Goal: Task Accomplishment & Management: Complete application form

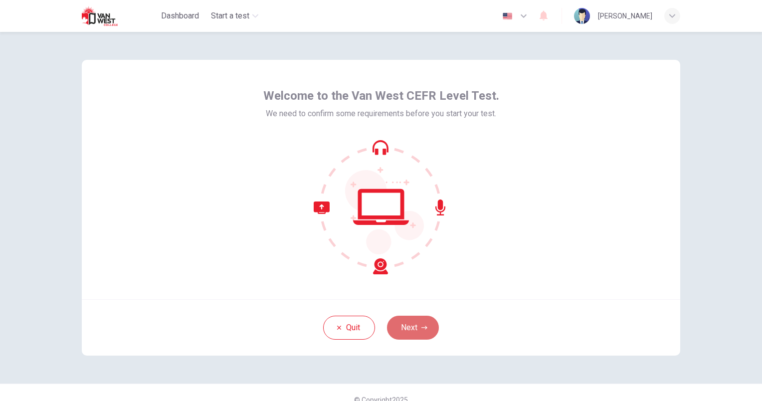
click at [407, 320] on button "Next" at bounding box center [413, 328] width 52 height 24
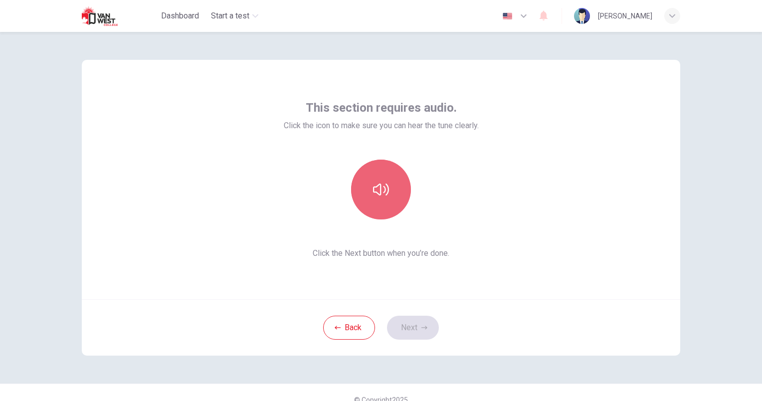
click at [378, 193] on icon "button" at bounding box center [381, 190] width 16 height 12
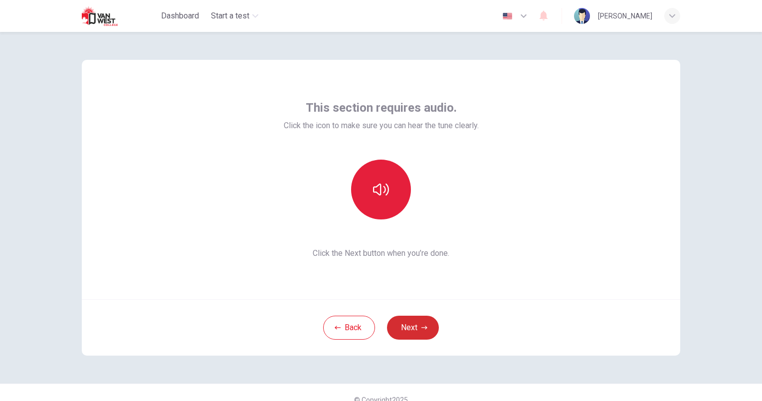
click at [413, 331] on button "Next" at bounding box center [413, 328] width 52 height 24
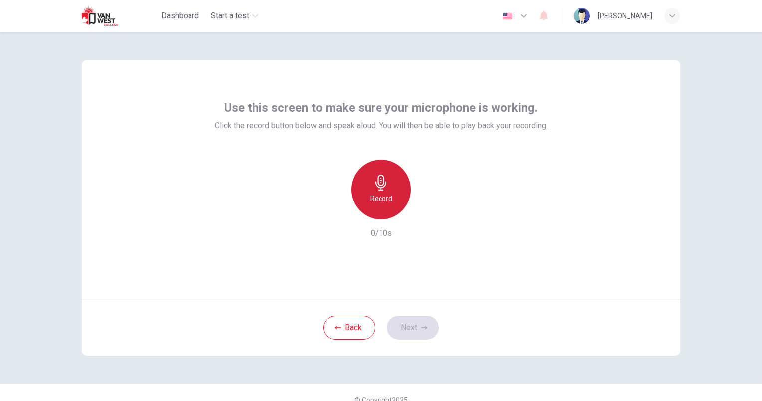
click at [393, 208] on div "Record" at bounding box center [381, 190] width 60 height 60
click at [382, 193] on h6 "Stop" at bounding box center [381, 199] width 15 height 12
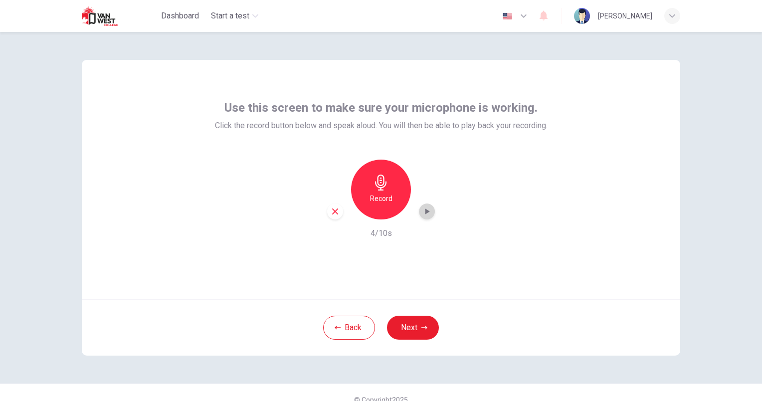
click at [426, 212] on icon "button" at bounding box center [428, 212] width 4 height 6
click at [425, 212] on icon "button" at bounding box center [427, 212] width 10 height 10
click at [415, 330] on button "Next" at bounding box center [413, 328] width 52 height 24
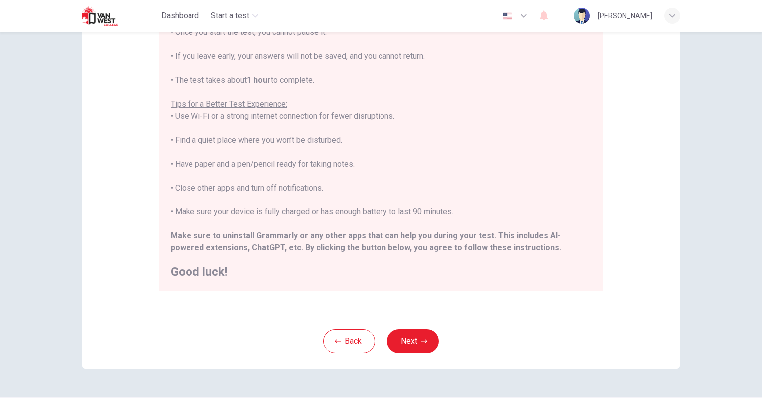
scroll to position [145, 0]
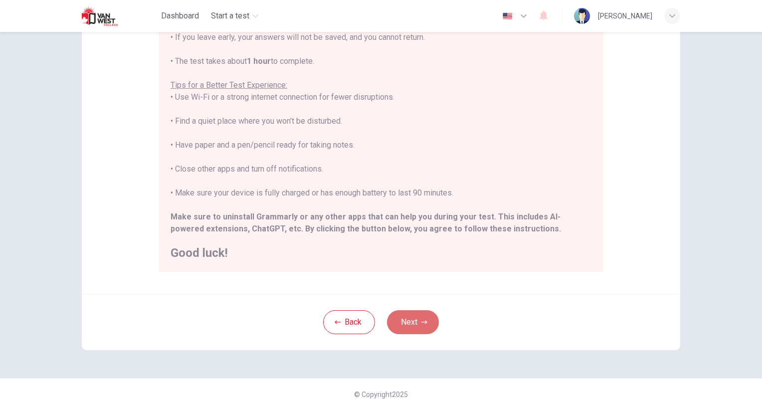
click at [417, 315] on button "Next" at bounding box center [413, 322] width 52 height 24
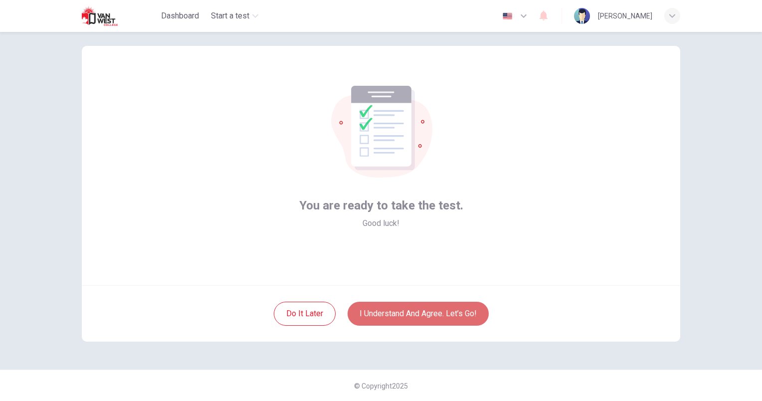
click at [417, 315] on button "I understand and agree. Let’s go!" at bounding box center [418, 314] width 141 height 24
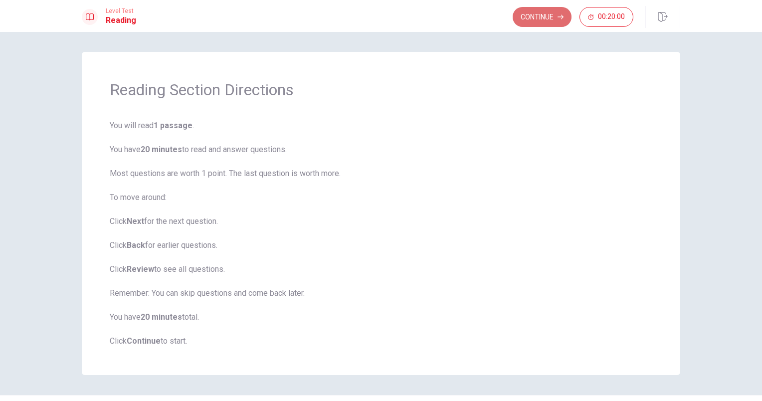
click at [542, 22] on button "Continue" at bounding box center [542, 17] width 59 height 20
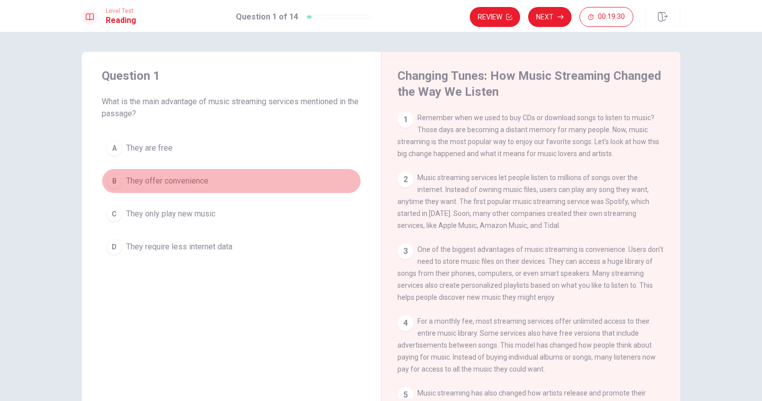
click at [106, 185] on div "B" at bounding box center [114, 181] width 16 height 16
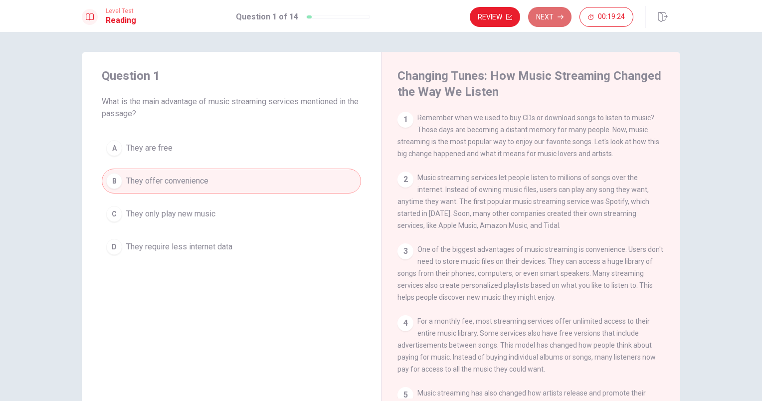
click at [547, 17] on button "Next" at bounding box center [549, 17] width 43 height 20
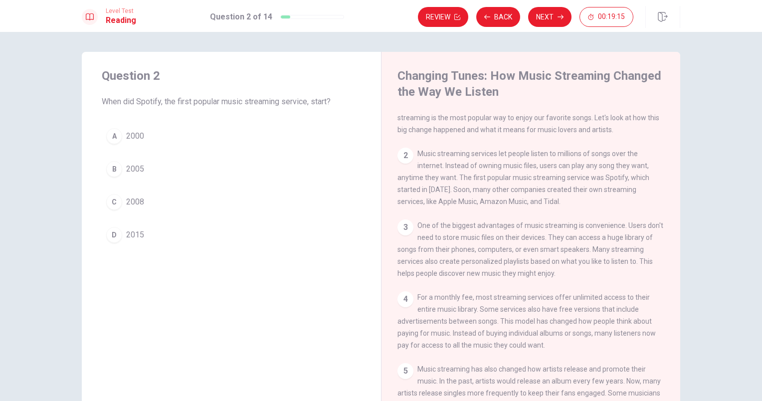
scroll to position [24, 0]
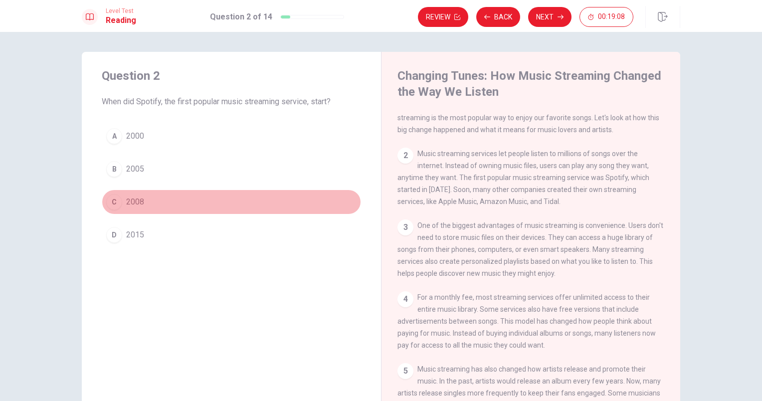
click at [137, 209] on button "C 2008" at bounding box center [231, 202] width 259 height 25
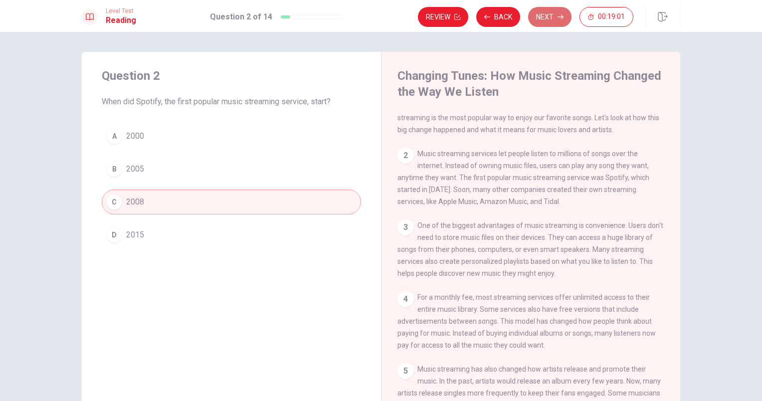
click at [546, 22] on button "Next" at bounding box center [549, 17] width 43 height 20
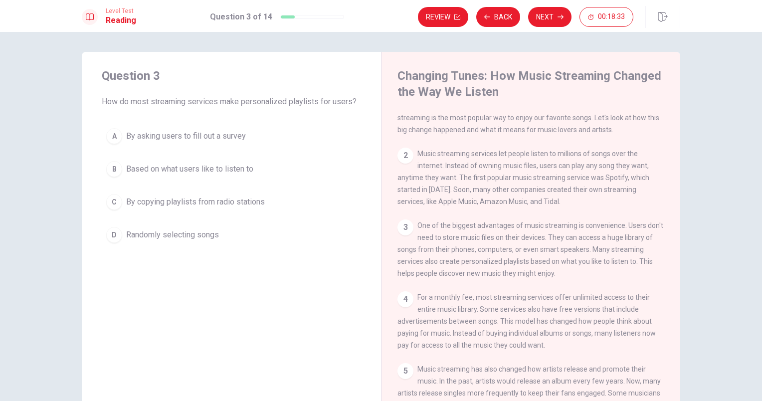
click at [176, 166] on span "Based on what users like to listen to" at bounding box center [189, 169] width 127 height 12
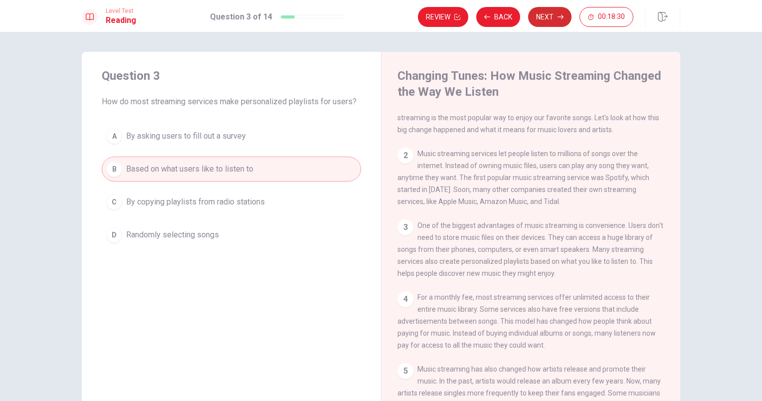
click at [545, 12] on button "Next" at bounding box center [549, 17] width 43 height 20
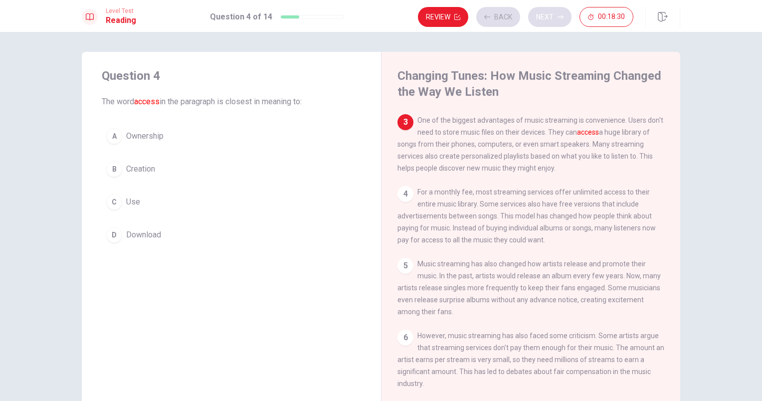
scroll to position [135, 0]
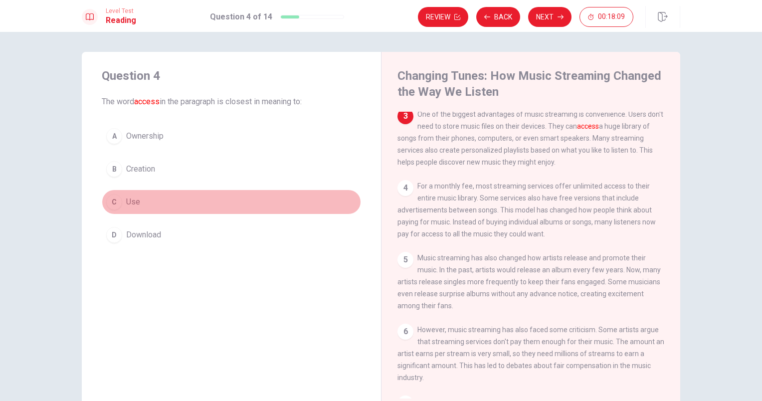
click at [150, 196] on button "C Use" at bounding box center [231, 202] width 259 height 25
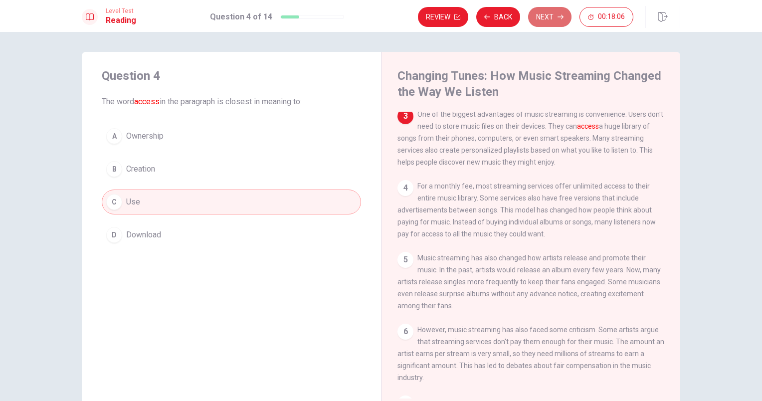
click at [557, 16] on button "Next" at bounding box center [549, 17] width 43 height 20
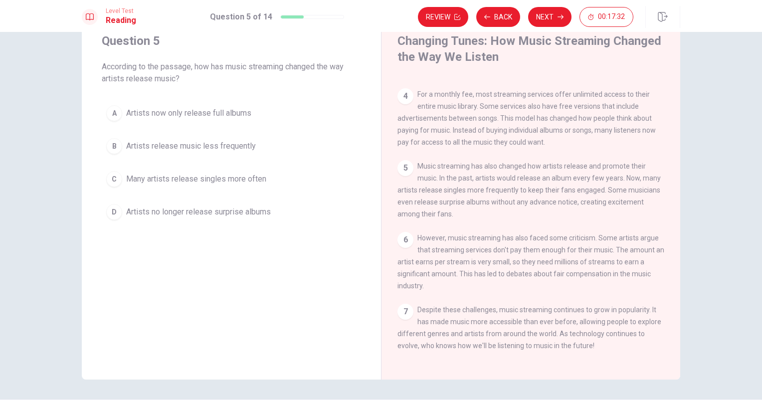
scroll to position [34, 0]
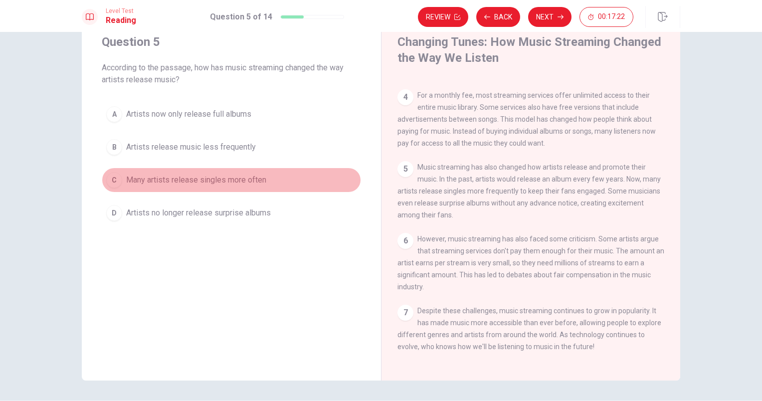
click at [241, 182] on span "Many artists release singles more often" at bounding box center [196, 180] width 140 height 12
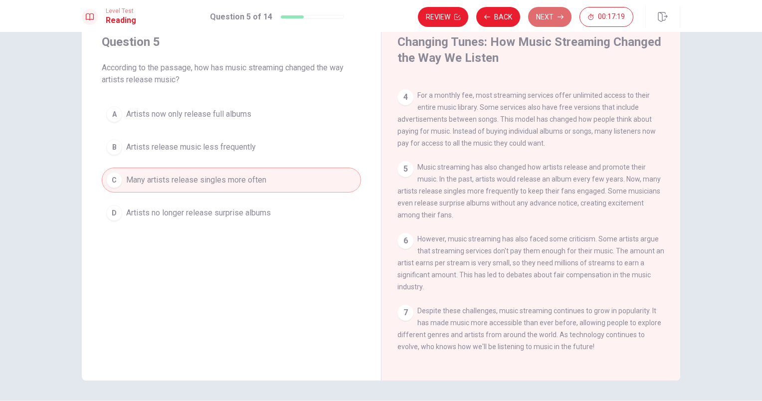
click at [546, 20] on button "Next" at bounding box center [549, 17] width 43 height 20
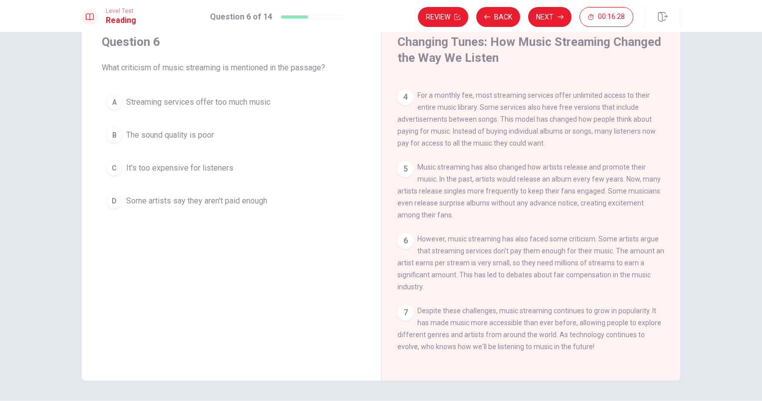
click at [241, 197] on span "Some artists say they aren't paid enough" at bounding box center [196, 201] width 141 height 12
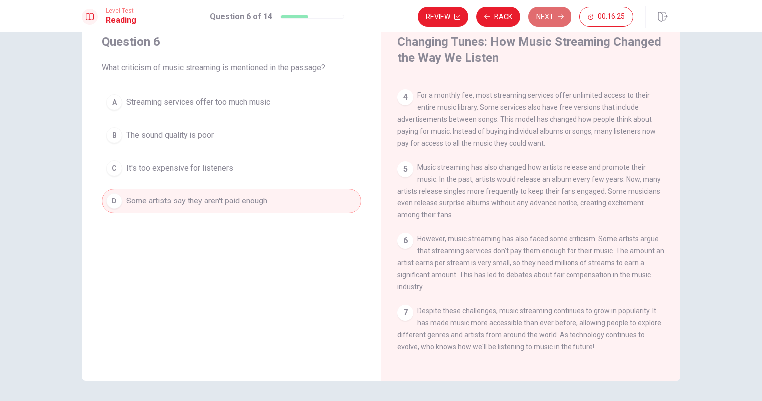
click at [557, 16] on button "Next" at bounding box center [549, 17] width 43 height 20
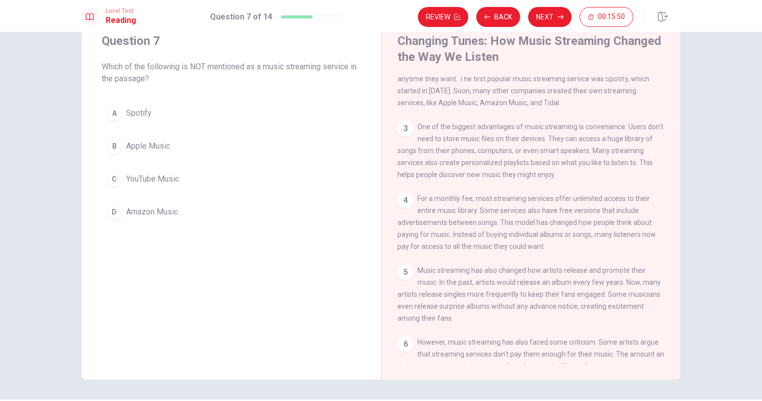
scroll to position [90, 0]
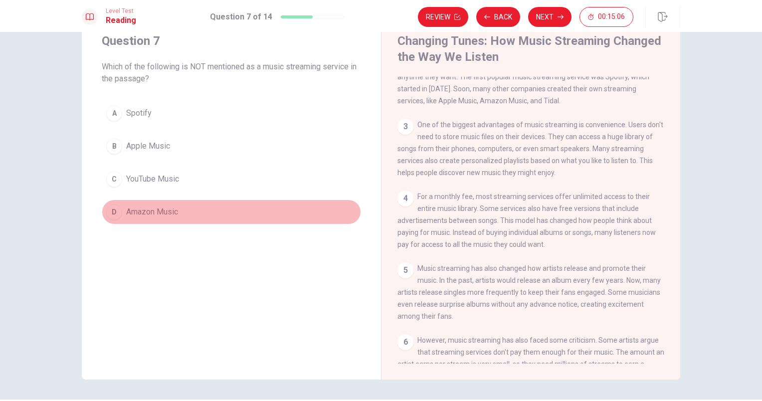
click at [175, 212] on span "Amazon Music" at bounding box center [152, 212] width 52 height 12
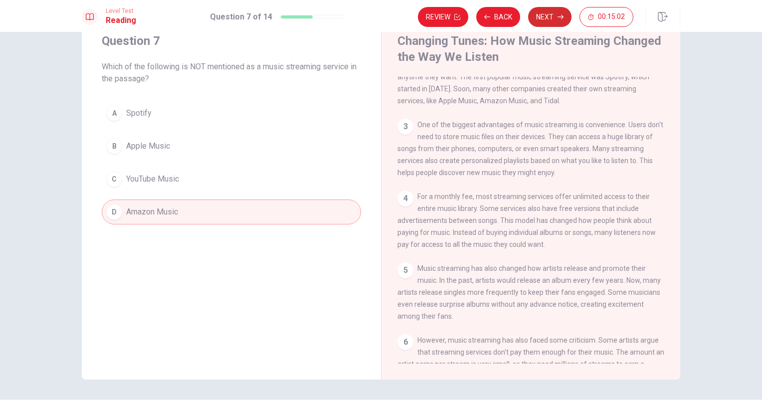
click at [556, 25] on button "Next" at bounding box center [549, 17] width 43 height 20
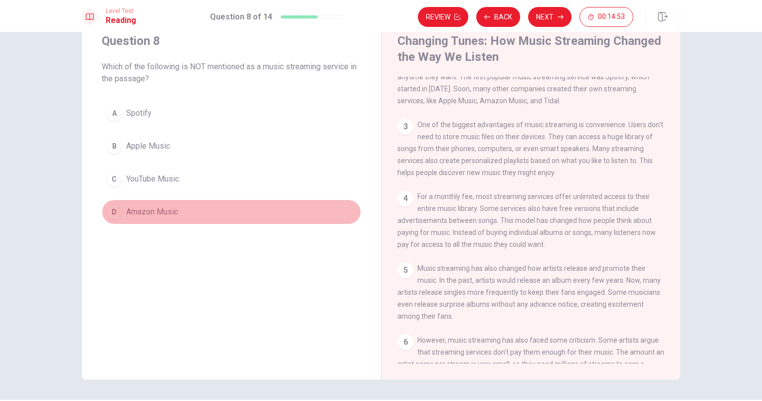
click at [155, 210] on span "Amazon Music" at bounding box center [152, 212] width 52 height 12
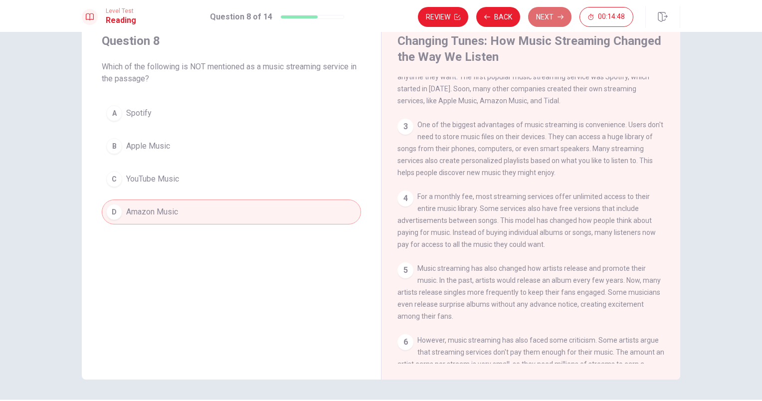
click at [553, 22] on button "Next" at bounding box center [549, 17] width 43 height 20
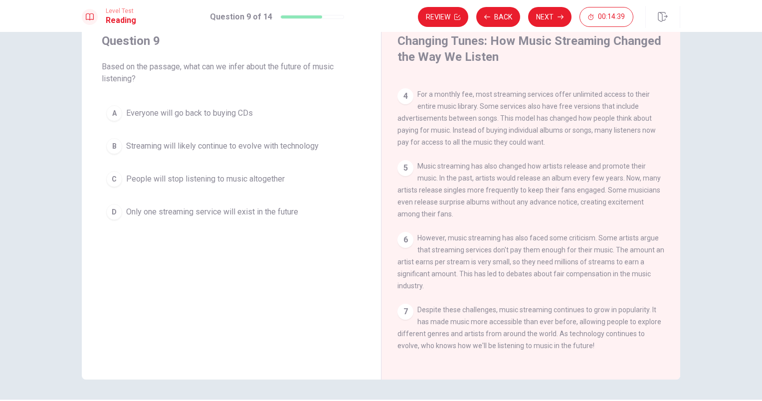
scroll to position [197, 0]
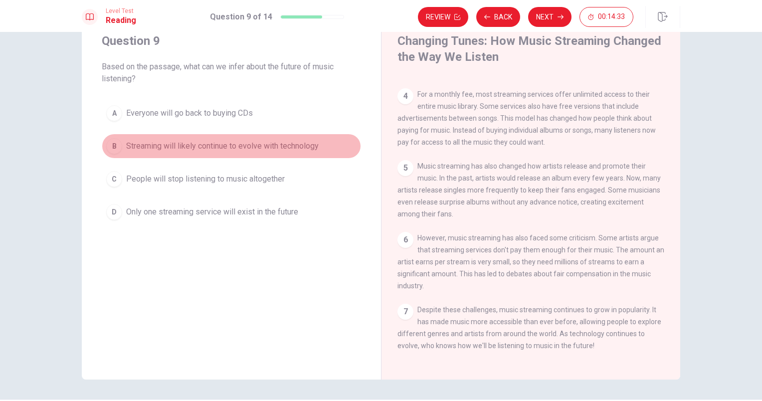
click at [292, 144] on span "Streaming will likely continue to evolve with technology" at bounding box center [222, 146] width 193 height 12
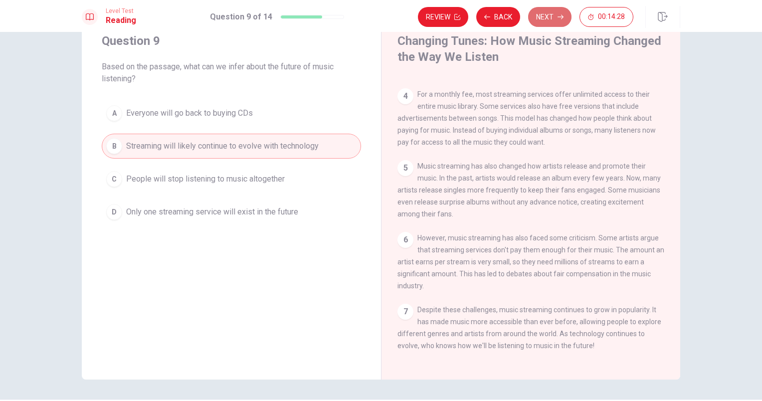
click at [554, 20] on button "Next" at bounding box center [549, 17] width 43 height 20
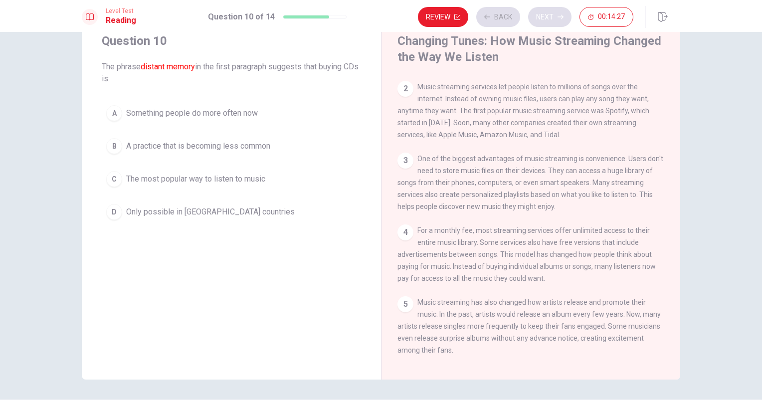
scroll to position [0, 0]
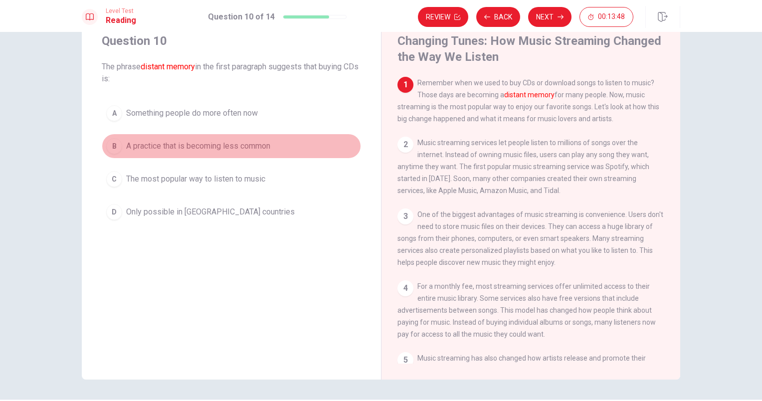
click at [212, 147] on span "A practice that is becoming less common" at bounding box center [198, 146] width 144 height 12
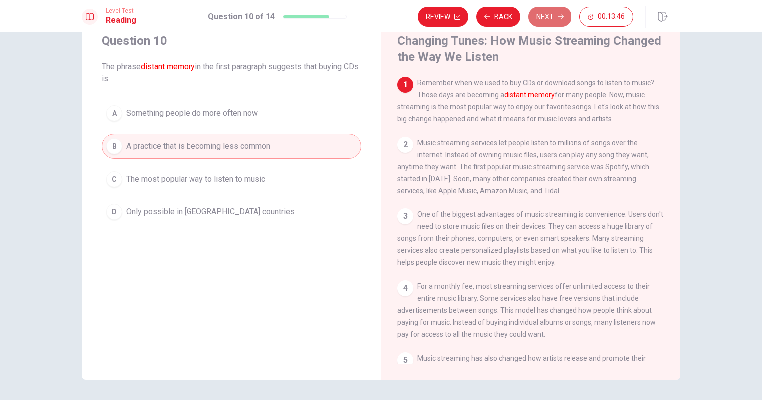
click at [544, 15] on button "Next" at bounding box center [549, 17] width 43 height 20
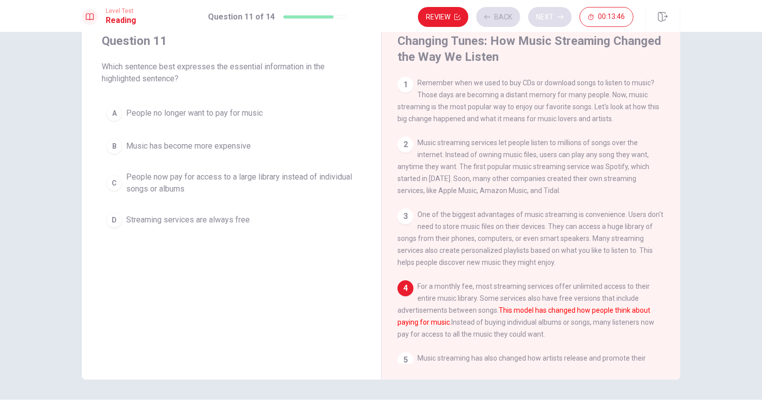
scroll to position [84, 0]
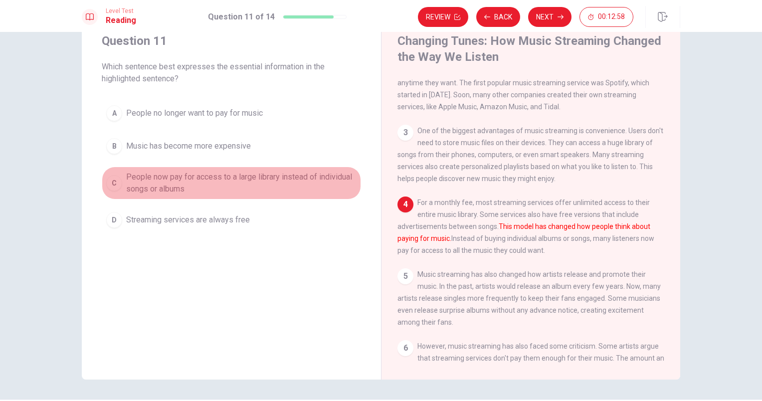
click at [163, 184] on span "People now pay for access to a large library instead of individual songs or alb…" at bounding box center [241, 183] width 230 height 24
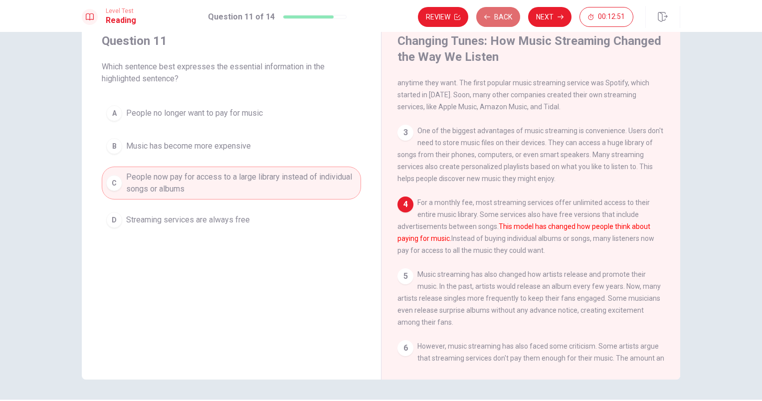
click at [508, 19] on button "Back" at bounding box center [498, 17] width 44 height 20
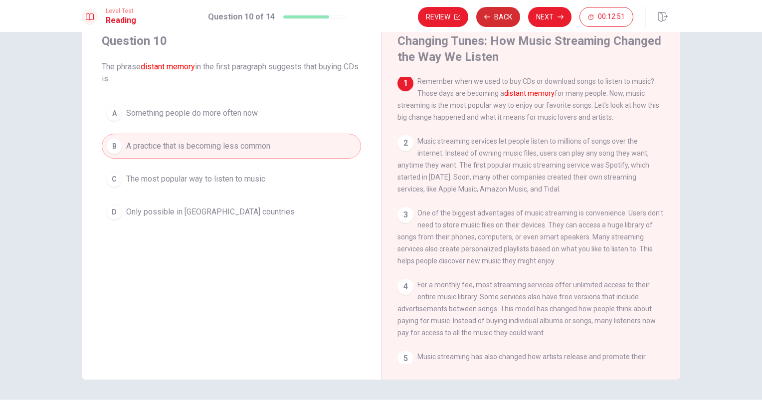
scroll to position [0, 0]
click at [508, 19] on button "Back" at bounding box center [498, 17] width 44 height 20
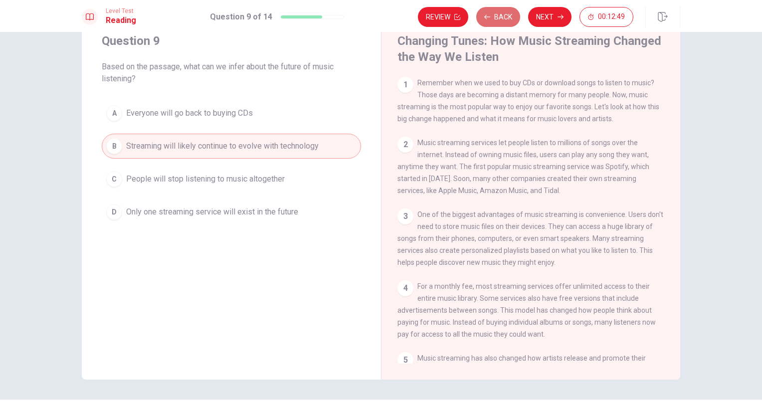
click at [508, 19] on button "Back" at bounding box center [498, 17] width 44 height 20
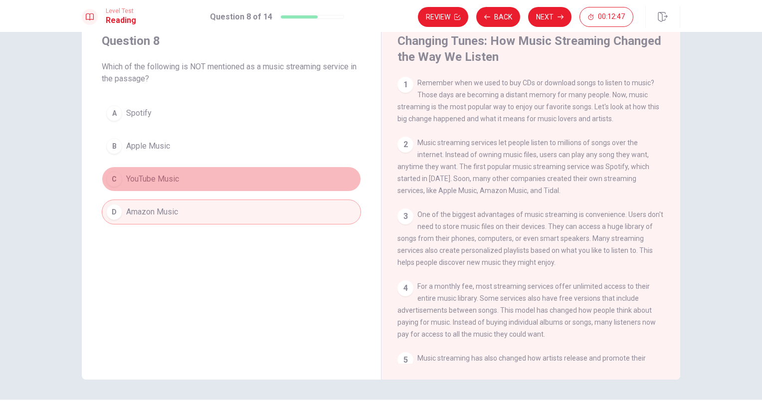
click at [180, 180] on button "C YouTube Music" at bounding box center [231, 179] width 259 height 25
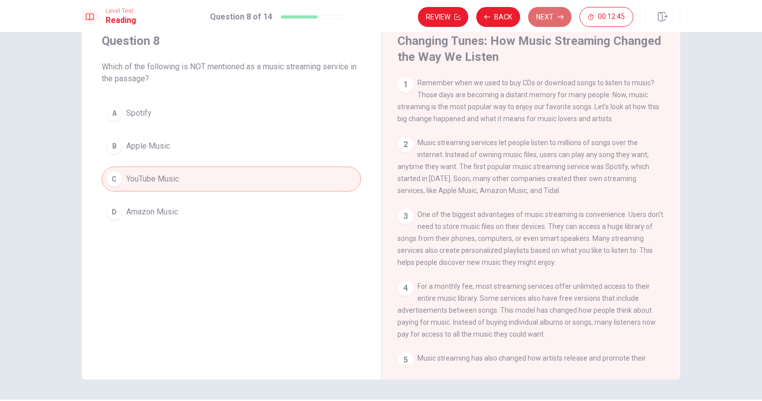
click at [552, 18] on button "Next" at bounding box center [549, 17] width 43 height 20
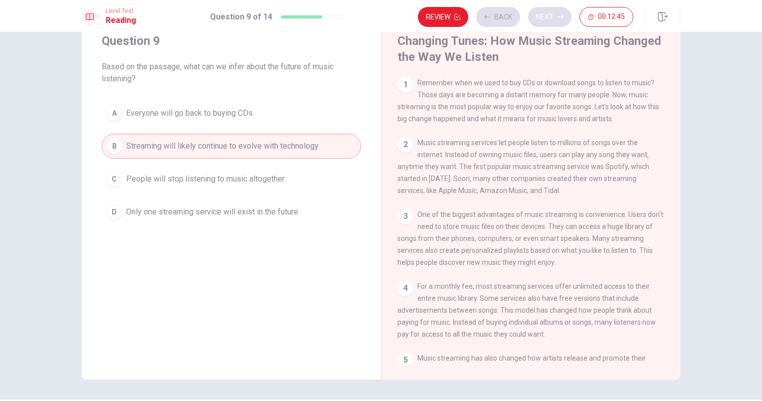
click at [552, 18] on div "Review Back Next 00:12:45" at bounding box center [526, 17] width 216 height 20
click at [552, 18] on button "Next" at bounding box center [549, 17] width 43 height 20
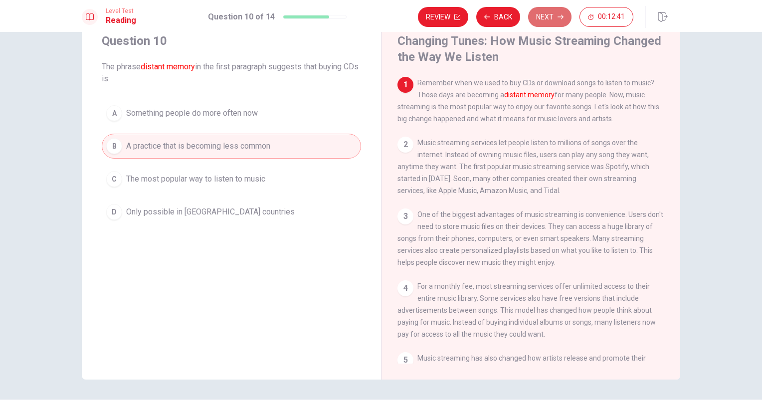
click at [552, 18] on button "Next" at bounding box center [549, 17] width 43 height 20
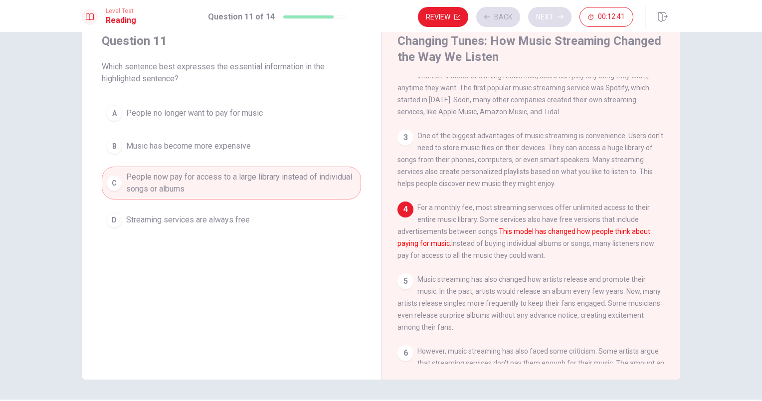
scroll to position [84, 0]
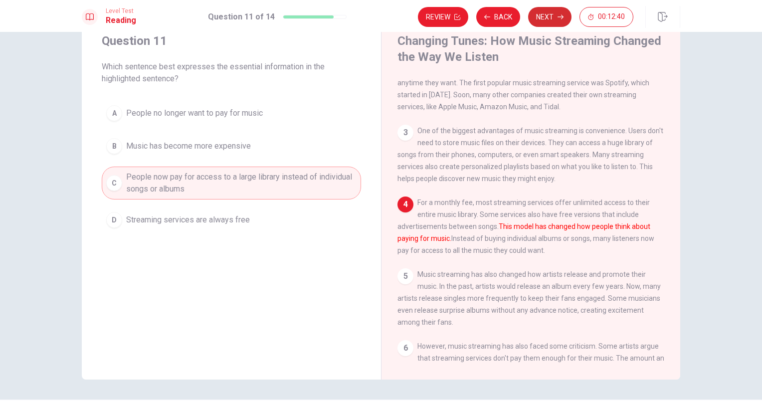
click at [552, 18] on button "Next" at bounding box center [549, 17] width 43 height 20
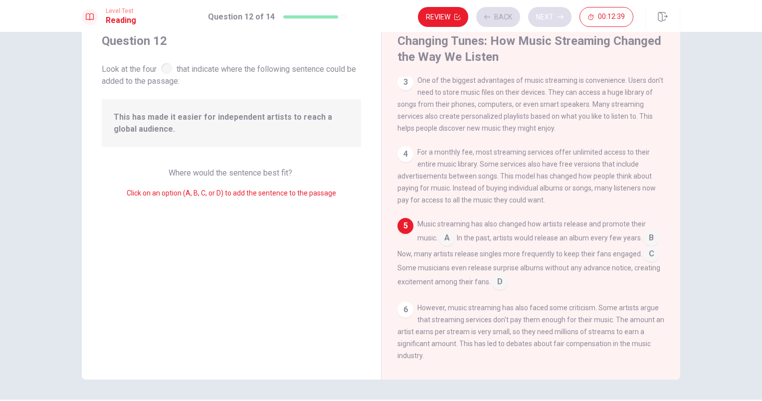
scroll to position [172, 0]
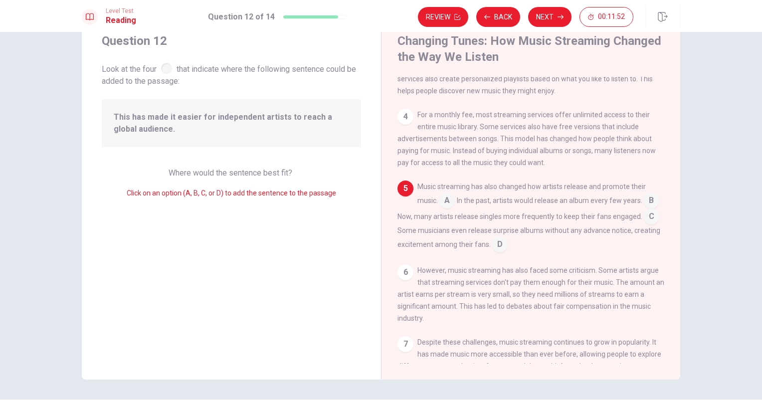
click at [644, 225] on input at bounding box center [652, 218] width 16 height 16
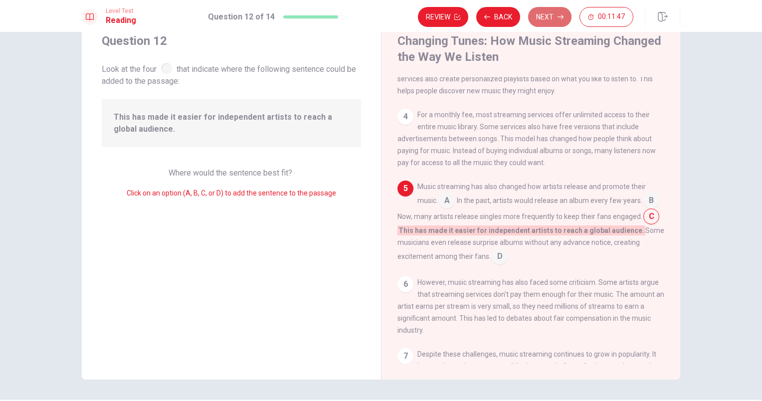
click at [555, 17] on button "Next" at bounding box center [549, 17] width 43 height 20
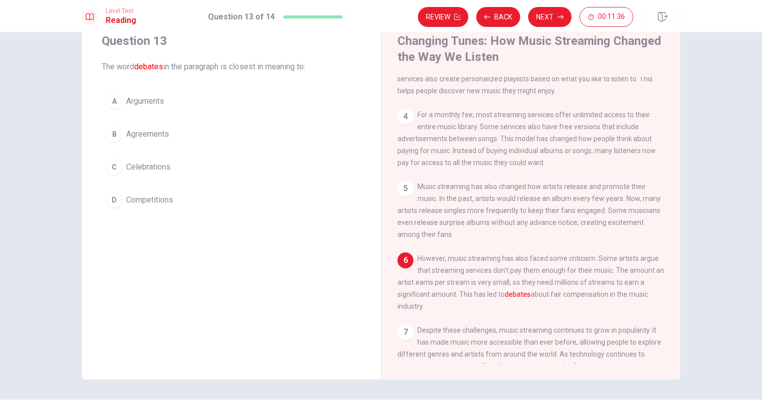
scroll to position [205, 0]
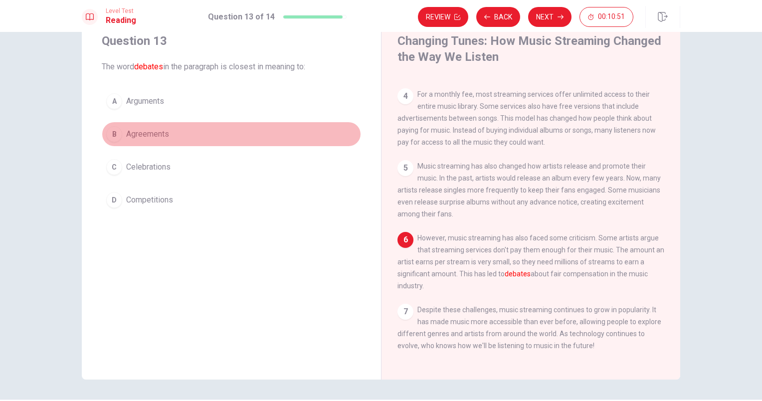
click at [149, 136] on span "Agreements" at bounding box center [147, 134] width 43 height 12
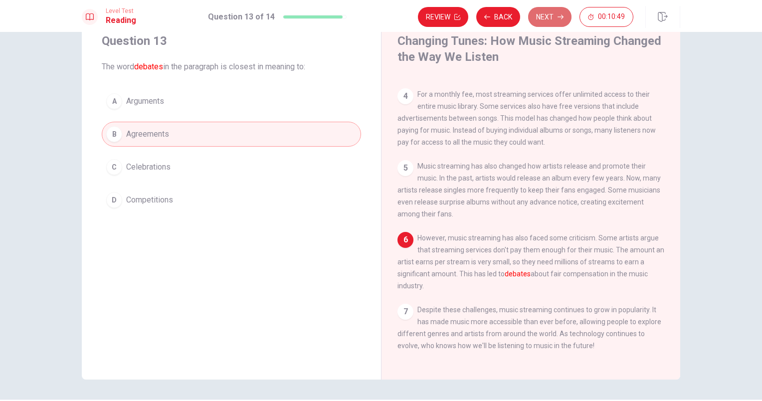
click at [557, 13] on button "Next" at bounding box center [549, 17] width 43 height 20
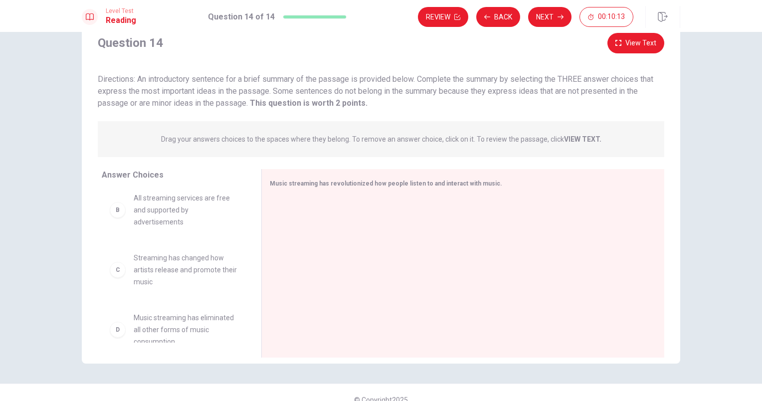
scroll to position [0, 0]
click at [296, 212] on div at bounding box center [459, 265] width 379 height 134
click at [165, 216] on span "Streaming services offer convenient access to large music libraries" at bounding box center [186, 215] width 104 height 36
click at [116, 219] on div "A" at bounding box center [118, 215] width 16 height 16
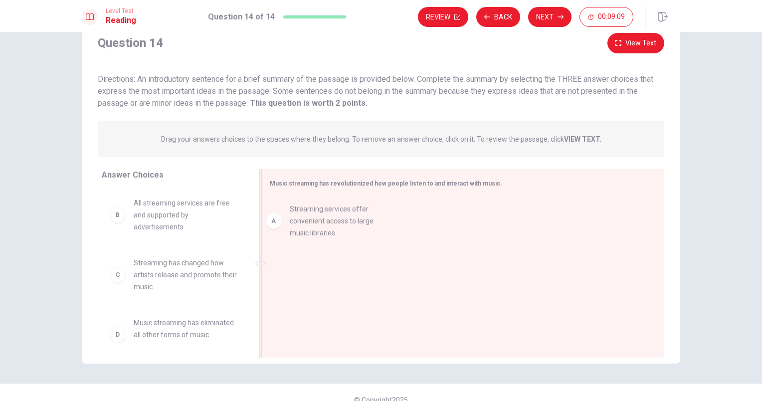
drag, startPoint x: 116, startPoint y: 219, endPoint x: 284, endPoint y: 225, distance: 168.7
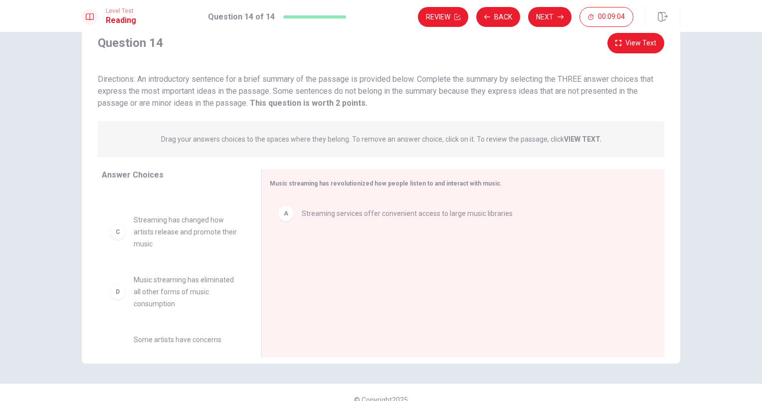
scroll to position [43, 0]
drag, startPoint x: 116, startPoint y: 234, endPoint x: 303, endPoint y: 263, distance: 189.3
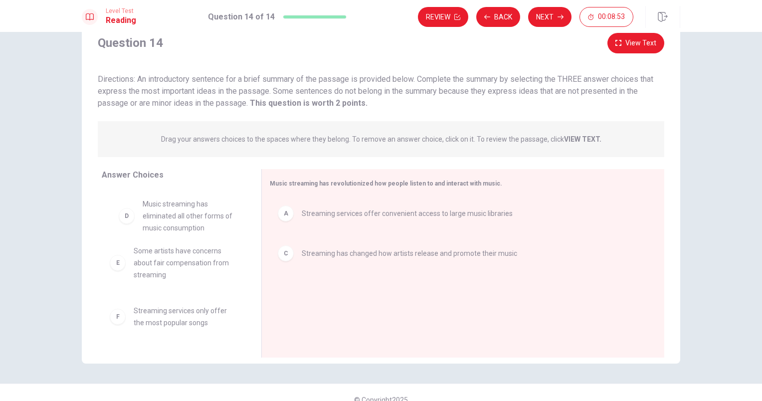
scroll to position [64, 0]
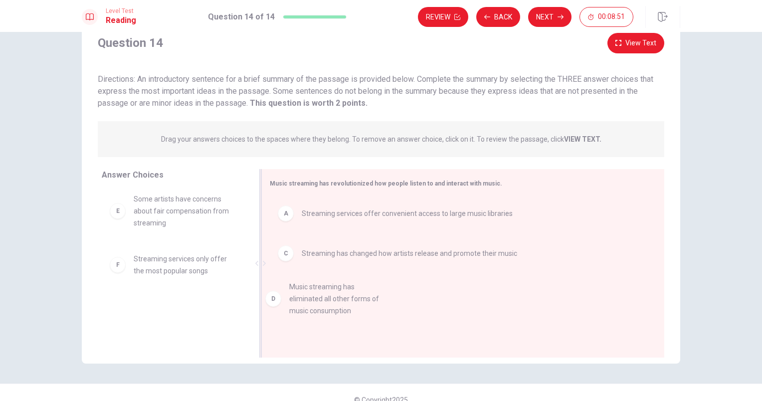
drag, startPoint x: 116, startPoint y: 214, endPoint x: 278, endPoint y: 308, distance: 187.3
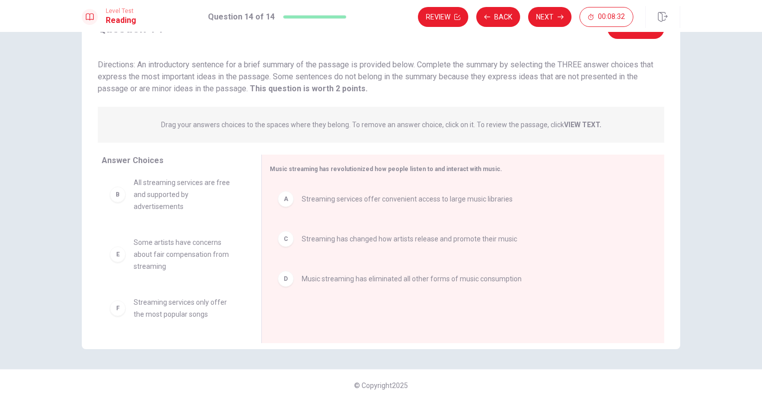
scroll to position [0, 0]
click at [552, 25] on button "Next" at bounding box center [549, 17] width 43 height 20
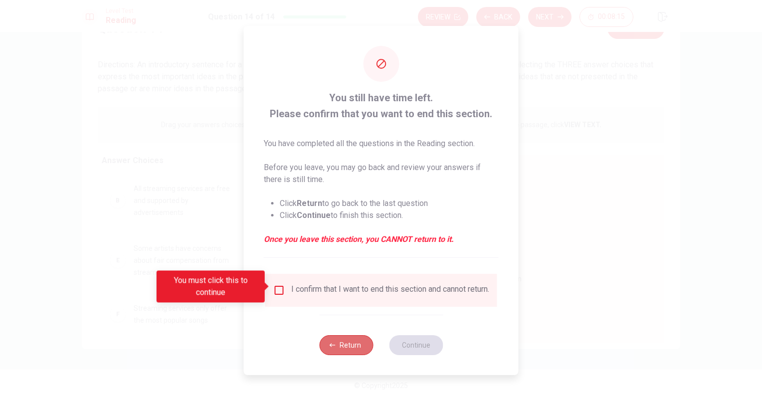
click at [359, 346] on button "Return" at bounding box center [346, 345] width 54 height 20
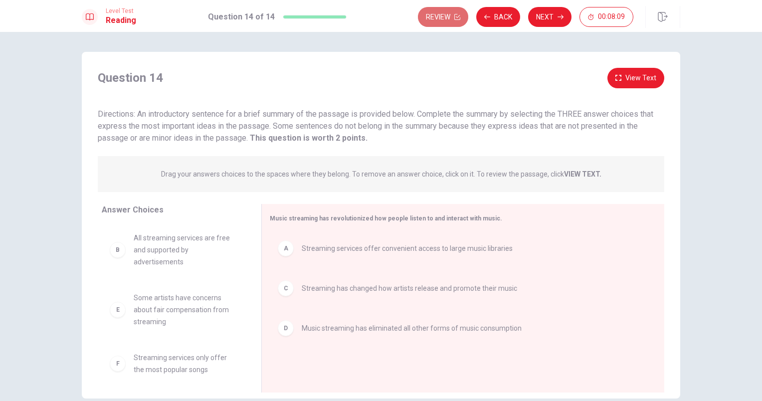
click at [452, 18] on button "Review" at bounding box center [443, 17] width 50 height 20
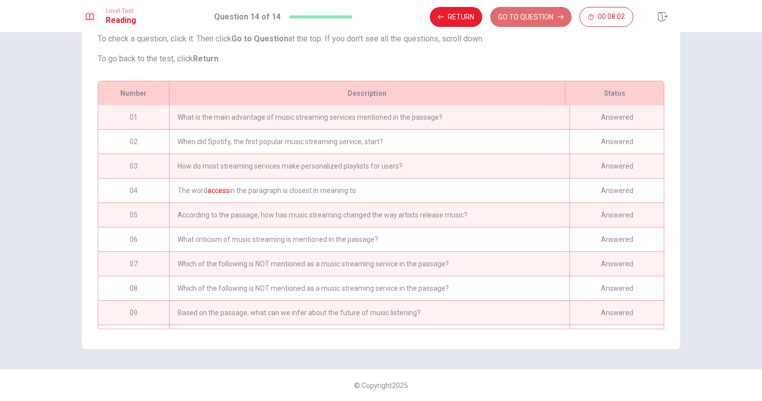
click at [510, 14] on button "GO TO QUESTION" at bounding box center [530, 17] width 81 height 20
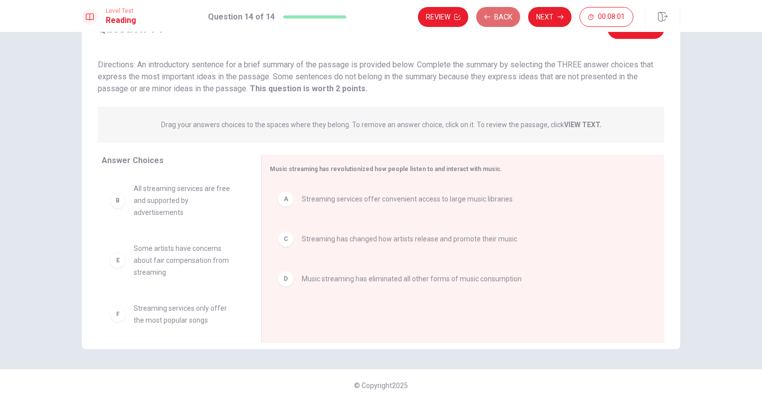
click at [506, 20] on button "Back" at bounding box center [498, 17] width 44 height 20
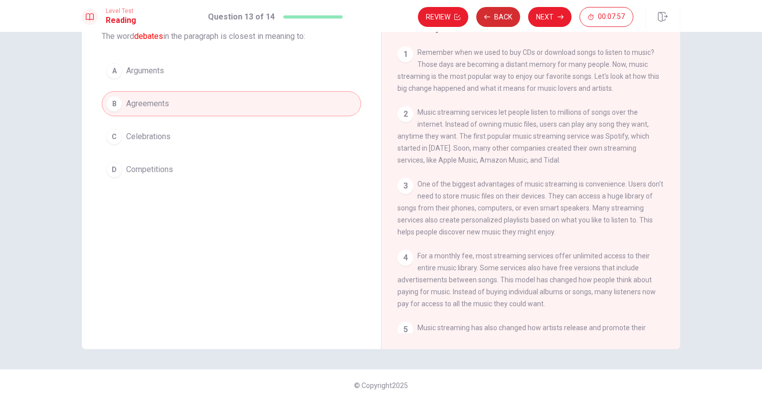
click at [506, 20] on button "Back" at bounding box center [498, 17] width 44 height 20
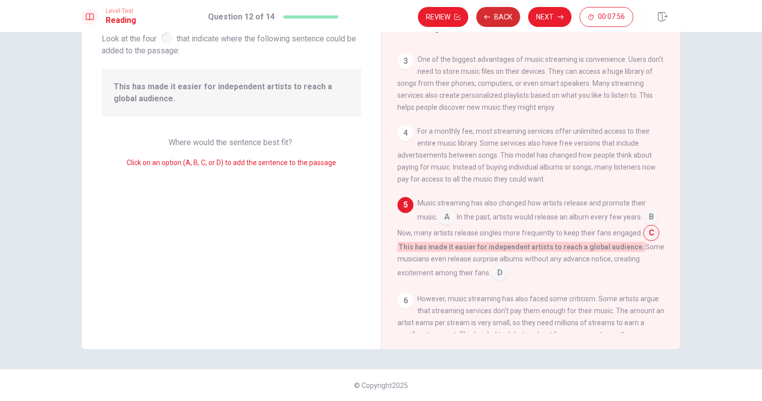
scroll to position [184, 0]
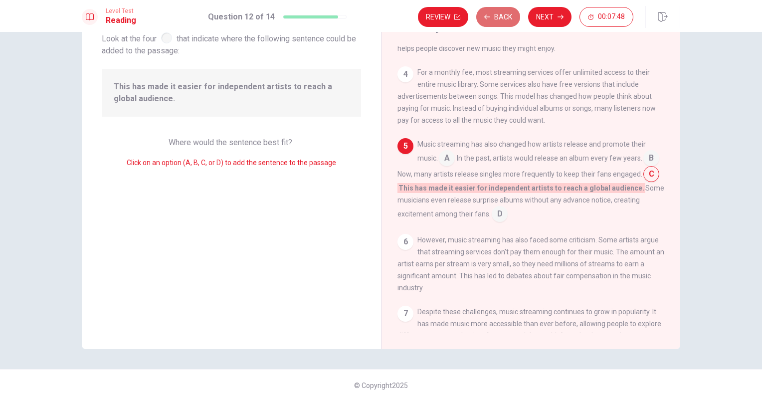
click at [506, 15] on button "Back" at bounding box center [498, 17] width 44 height 20
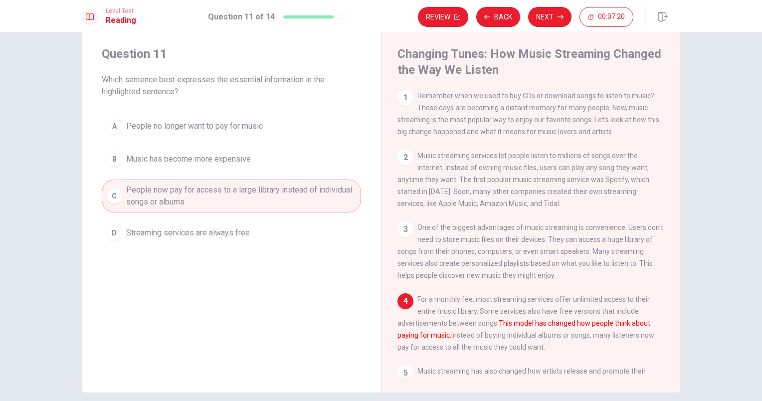
scroll to position [18, 0]
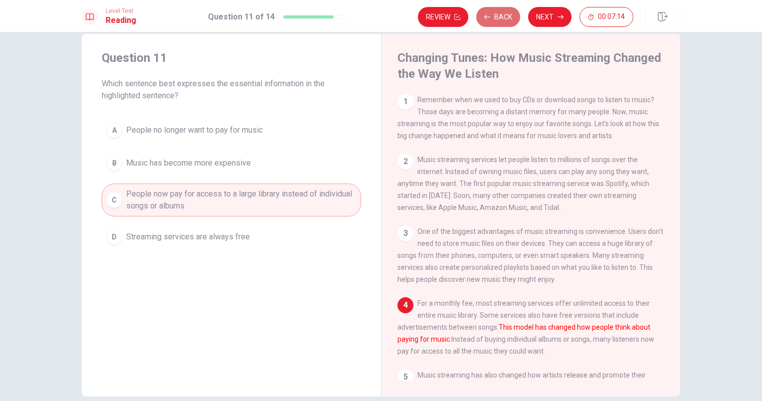
click at [498, 15] on button "Back" at bounding box center [498, 17] width 44 height 20
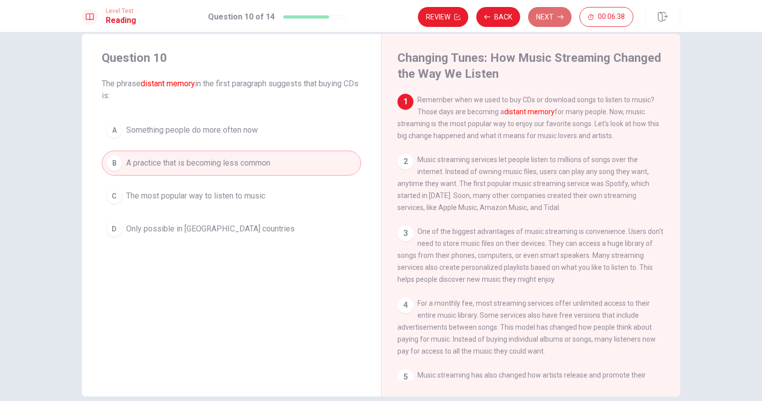
click at [545, 20] on button "Next" at bounding box center [549, 17] width 43 height 20
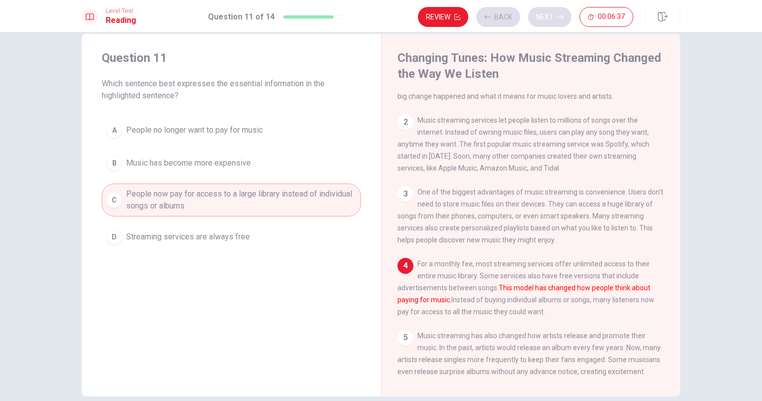
click at [545, 20] on div "Review Back Next 00:06:37" at bounding box center [526, 17] width 216 height 20
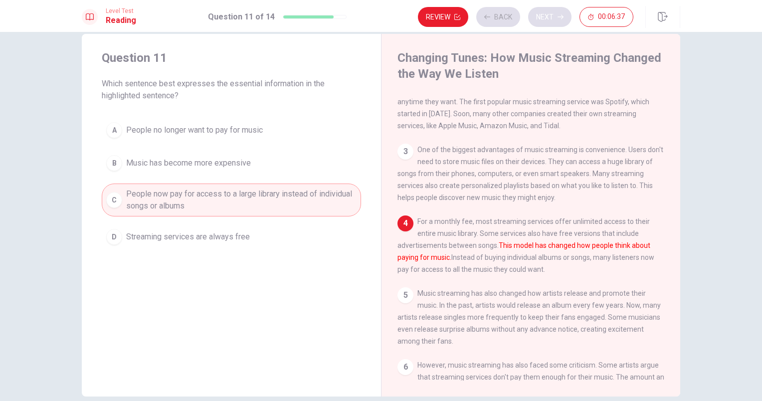
scroll to position [84, 0]
click at [551, 18] on button "Next" at bounding box center [549, 17] width 43 height 20
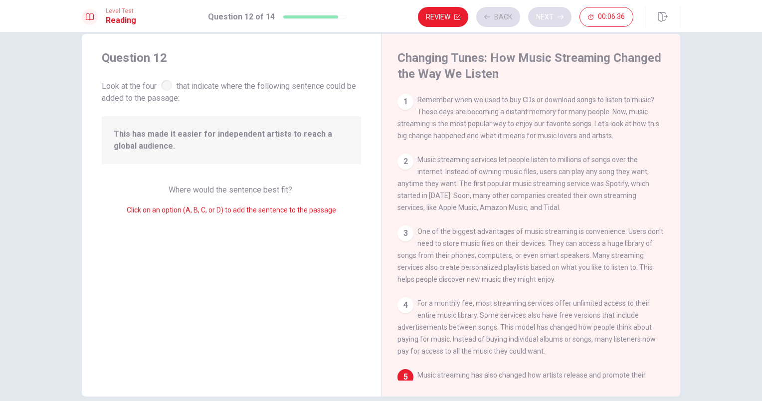
scroll to position [184, 0]
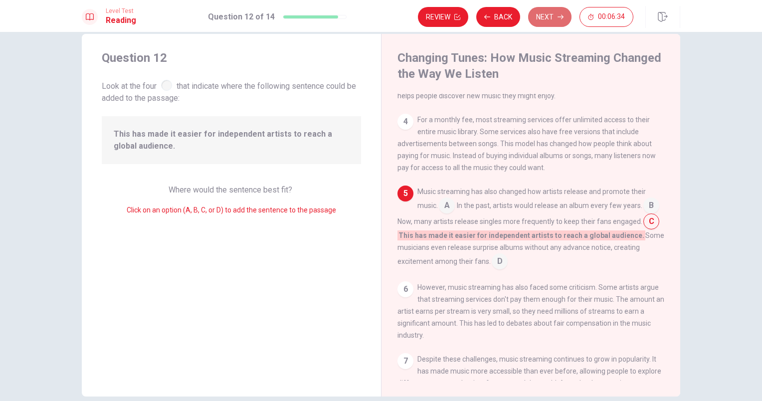
click at [556, 18] on button "Next" at bounding box center [549, 17] width 43 height 20
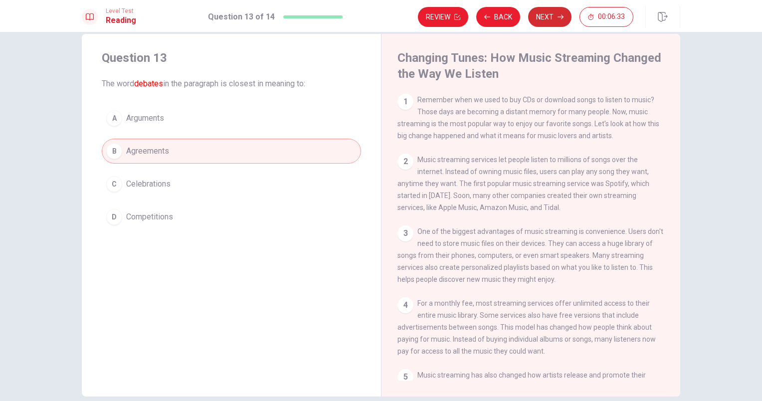
click at [556, 18] on button "Next" at bounding box center [549, 17] width 43 height 20
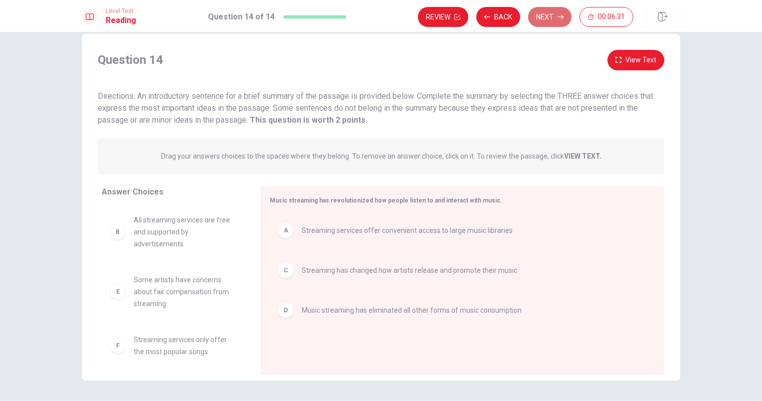
click at [556, 18] on button "Next" at bounding box center [549, 17] width 43 height 20
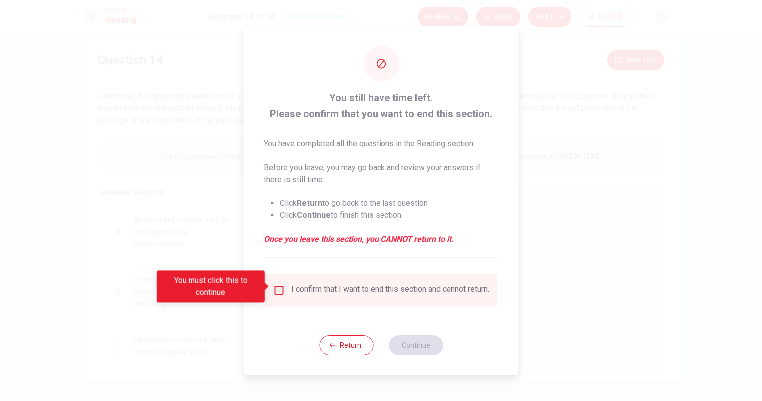
click at [317, 296] on div "I confirm that I want to end this section and cannot return." at bounding box center [390, 290] width 198 height 12
click at [281, 290] on input "You must click this to continue" at bounding box center [279, 290] width 12 height 12
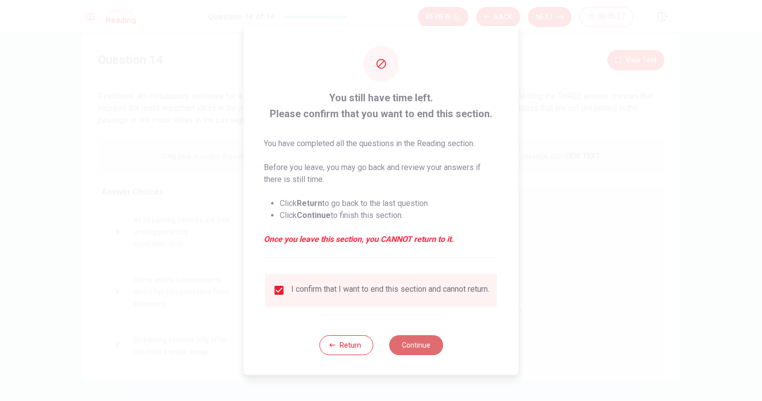
click at [434, 341] on button "Continue" at bounding box center [416, 345] width 54 height 20
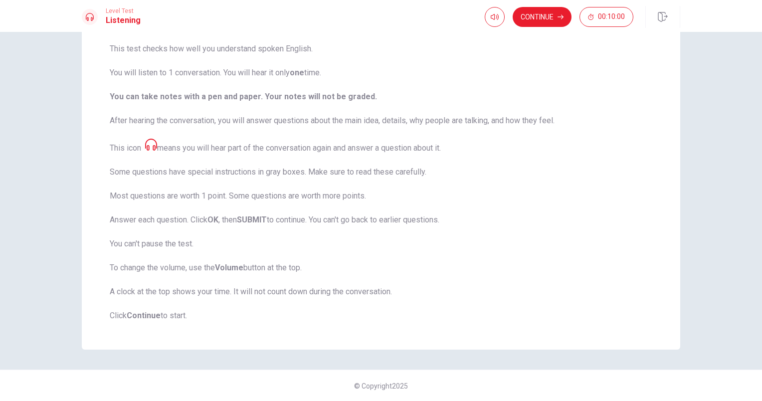
scroll to position [0, 0]
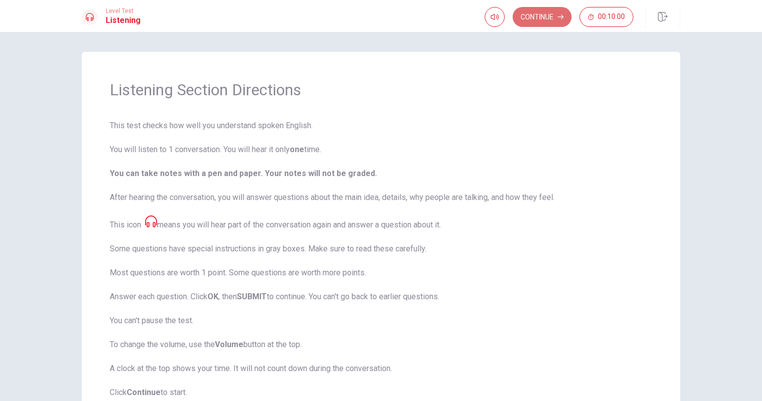
click at [546, 20] on button "Continue" at bounding box center [542, 17] width 59 height 20
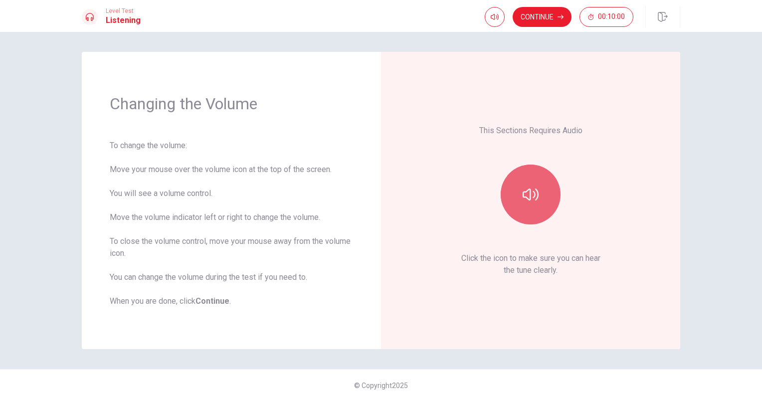
click at [546, 192] on button "button" at bounding box center [531, 195] width 60 height 60
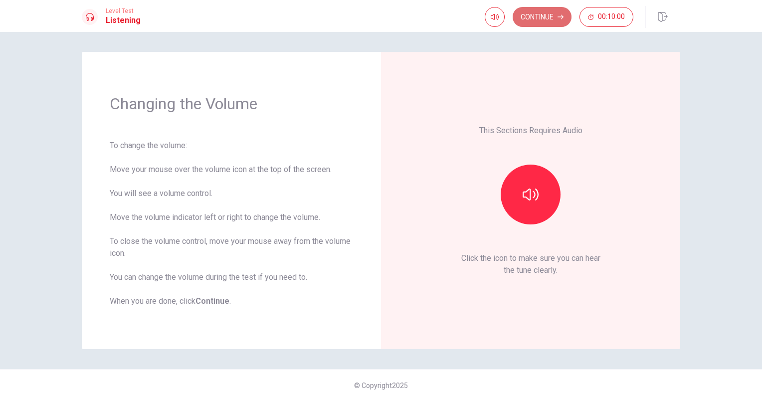
click at [548, 13] on button "Continue" at bounding box center [542, 17] width 59 height 20
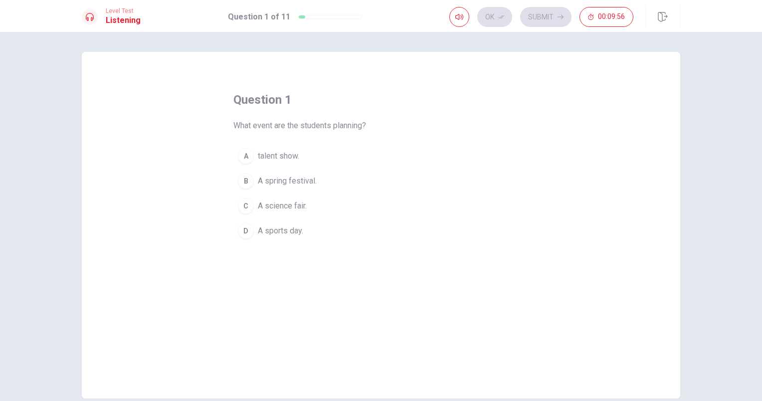
click at [299, 182] on span "A spring festival." at bounding box center [287, 181] width 59 height 12
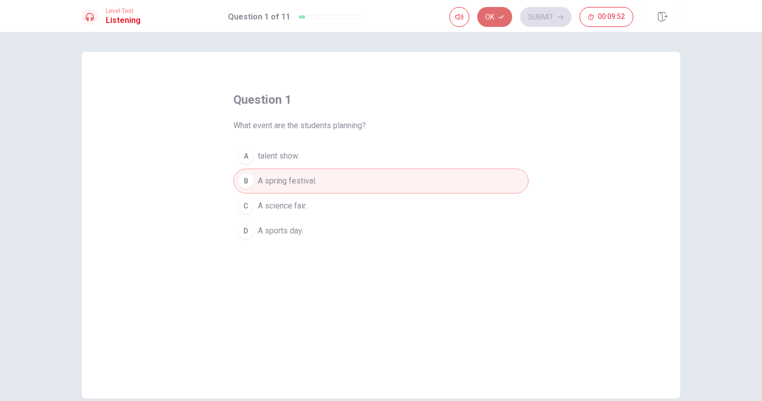
click at [494, 20] on button "Ok" at bounding box center [494, 17] width 35 height 20
click at [553, 18] on button "Submit" at bounding box center [545, 17] width 51 height 20
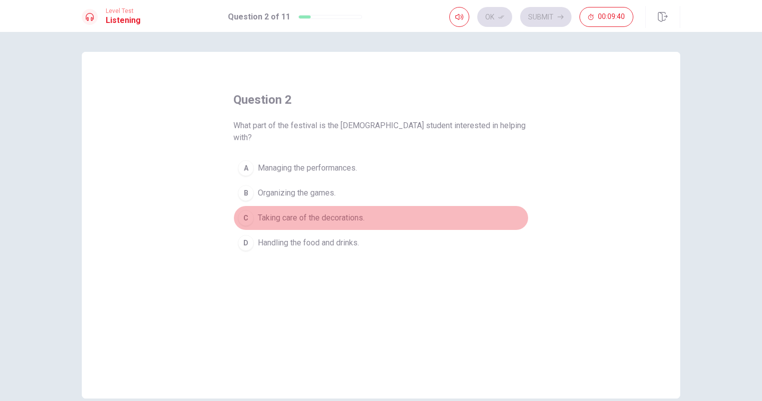
click at [292, 212] on span "Taking care of the decorations." at bounding box center [311, 218] width 107 height 12
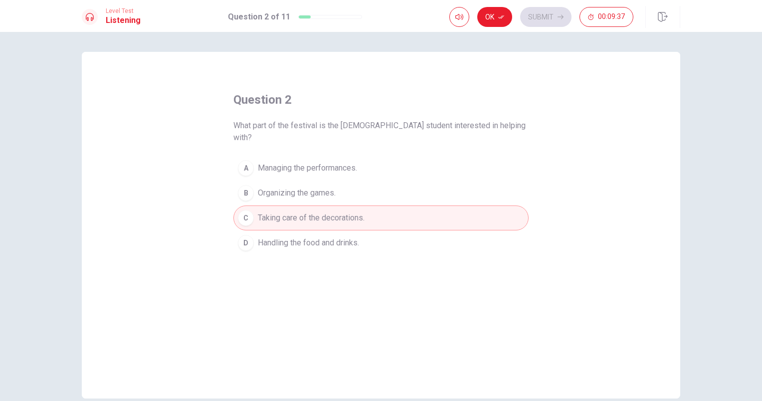
drag, startPoint x: 335, startPoint y: 125, endPoint x: 366, endPoint y: 128, distance: 31.0
click at [366, 128] on span "What part of the festival is the [DEMOGRAPHIC_DATA] student interested in helpi…" at bounding box center [380, 132] width 295 height 24
click at [483, 18] on button "Ok" at bounding box center [494, 17] width 35 height 20
click at [568, 21] on button "Submit" at bounding box center [545, 17] width 51 height 20
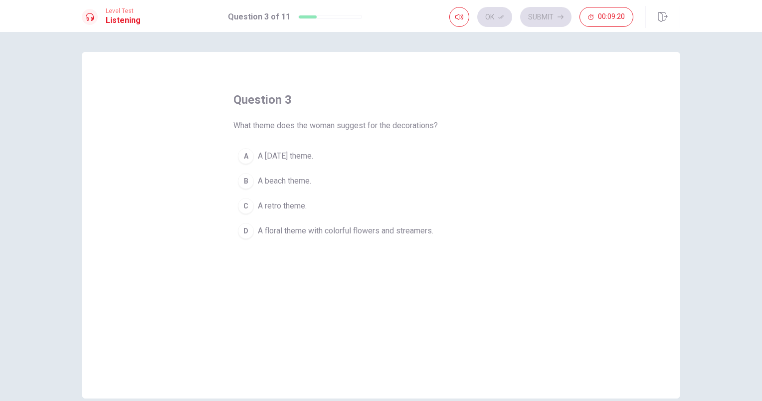
click at [293, 228] on span "A floral theme with colorful flowers and streamers." at bounding box center [346, 231] width 176 height 12
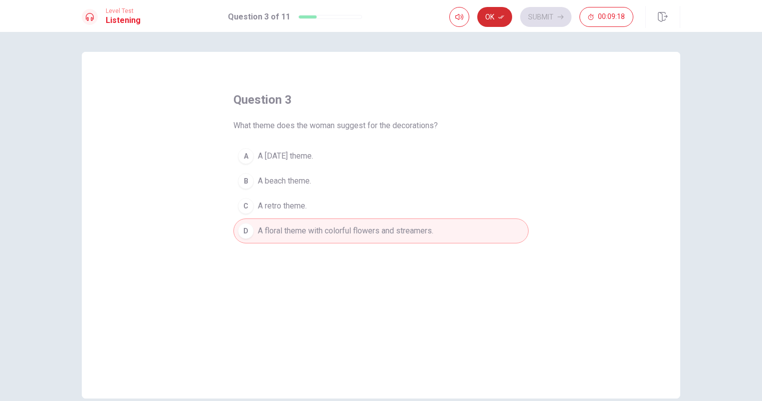
click at [493, 18] on button "Ok" at bounding box center [494, 17] width 35 height 20
click at [549, 16] on button "Submit" at bounding box center [545, 17] width 51 height 20
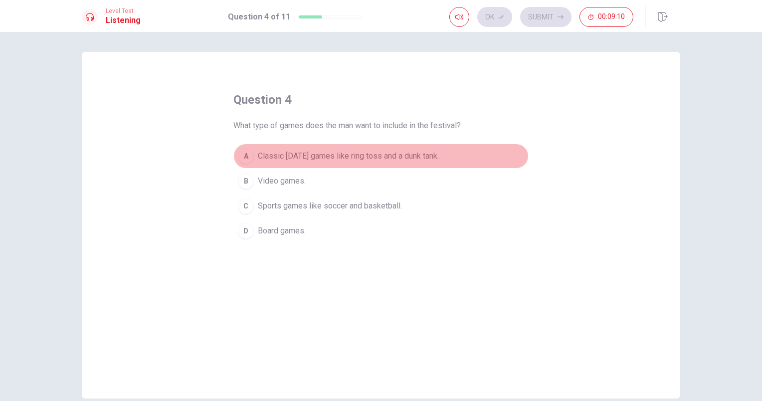
click at [387, 156] on span "Classic [DATE] games like ring toss and a dunk tank." at bounding box center [348, 156] width 181 height 12
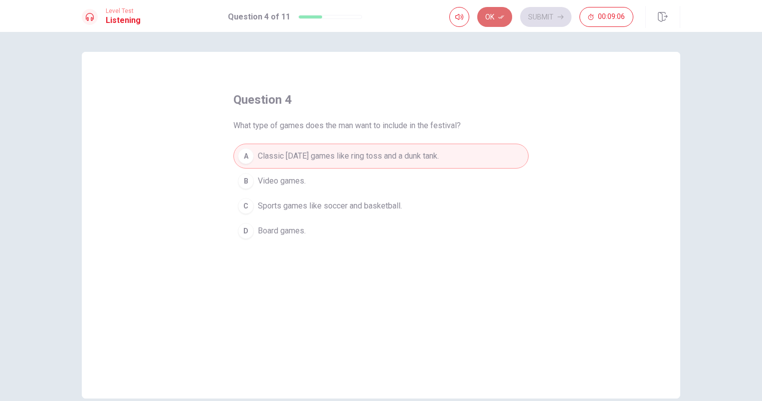
click at [500, 17] on icon "button" at bounding box center [501, 16] width 6 height 3
click at [551, 22] on button "Submit" at bounding box center [545, 17] width 51 height 20
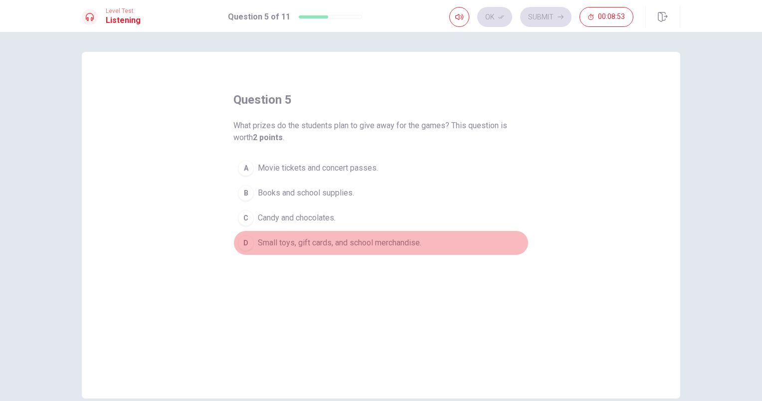
click at [295, 240] on span "Small toys, gift cards, and school merchandise." at bounding box center [340, 243] width 164 height 12
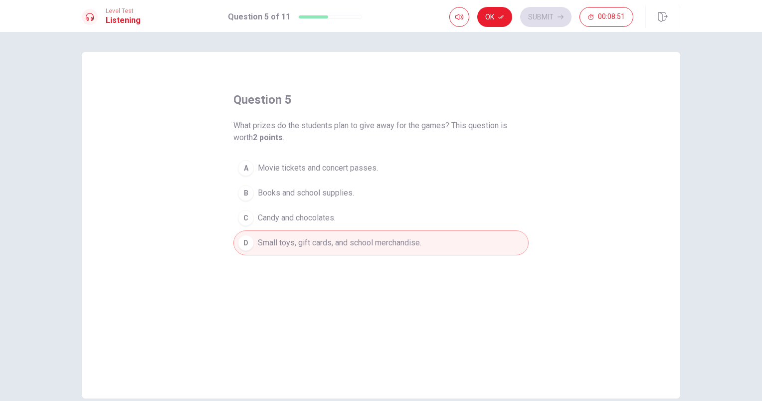
click at [298, 183] on button "B Books and school supplies." at bounding box center [380, 193] width 295 height 25
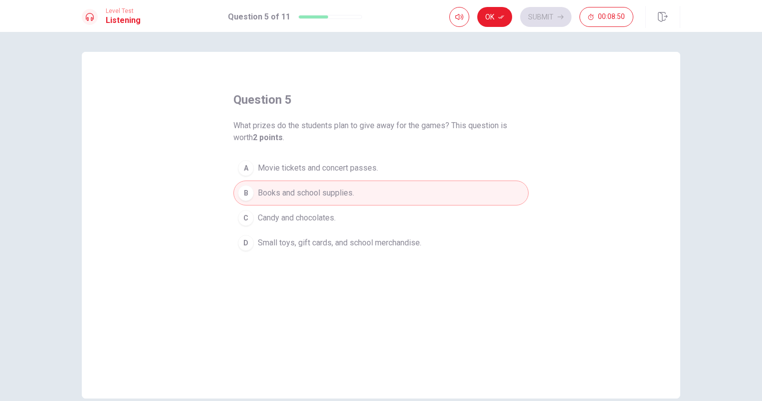
click at [291, 240] on span "Small toys, gift cards, and school merchandise." at bounding box center [340, 243] width 164 height 12
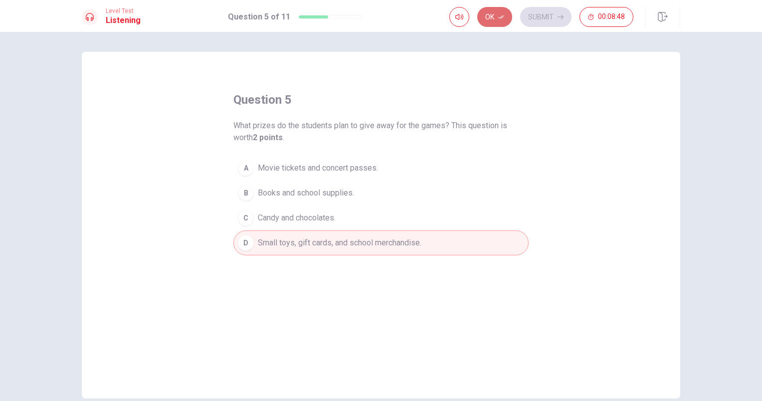
click at [494, 14] on button "Ok" at bounding box center [494, 17] width 35 height 20
click at [556, 18] on button "Submit" at bounding box center [545, 17] width 51 height 20
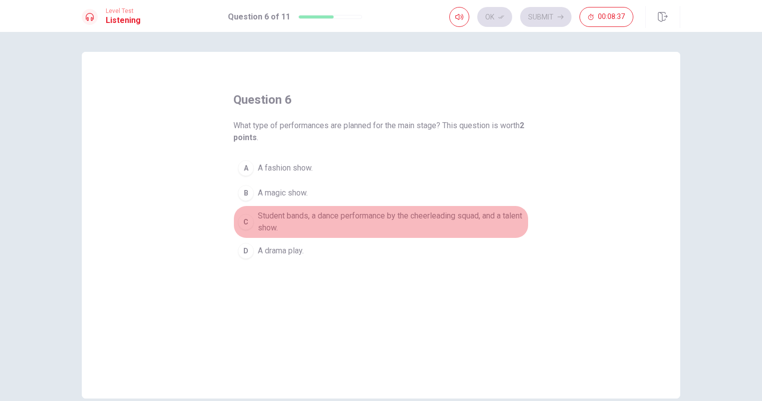
click at [287, 217] on span "Student bands, a dance performance by the cheerleading squad, and a talent show." at bounding box center [391, 222] width 266 height 24
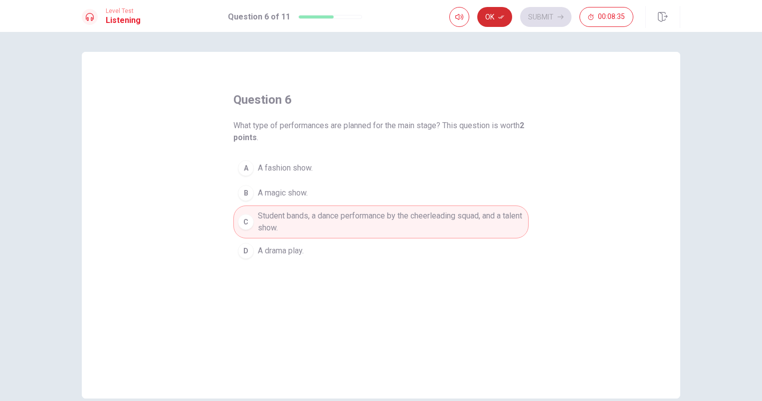
click at [500, 14] on icon "button" at bounding box center [501, 17] width 6 height 6
click at [548, 23] on button "Submit" at bounding box center [545, 17] width 51 height 20
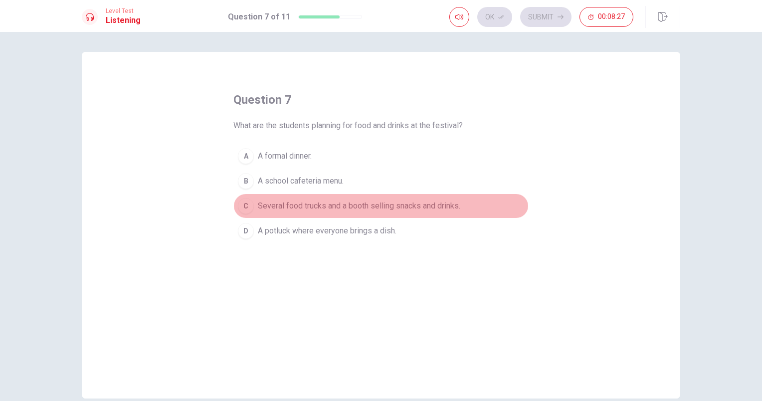
click at [284, 205] on span "Several food trucks and a booth selling snacks and drinks." at bounding box center [359, 206] width 203 height 12
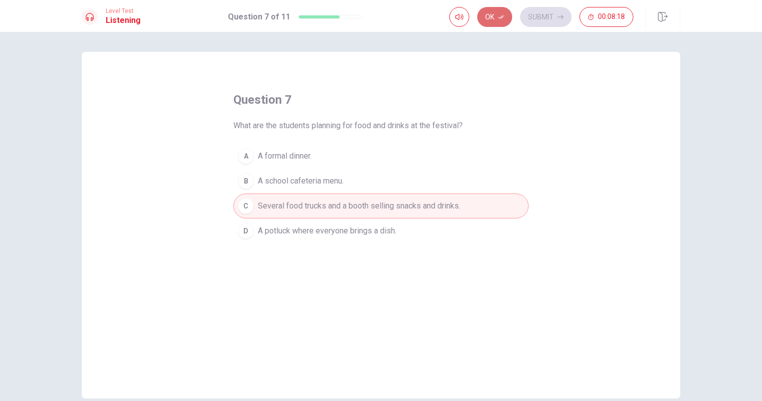
click at [502, 18] on icon "button" at bounding box center [501, 16] width 6 height 3
click at [544, 24] on button "Submit" at bounding box center [545, 17] width 51 height 20
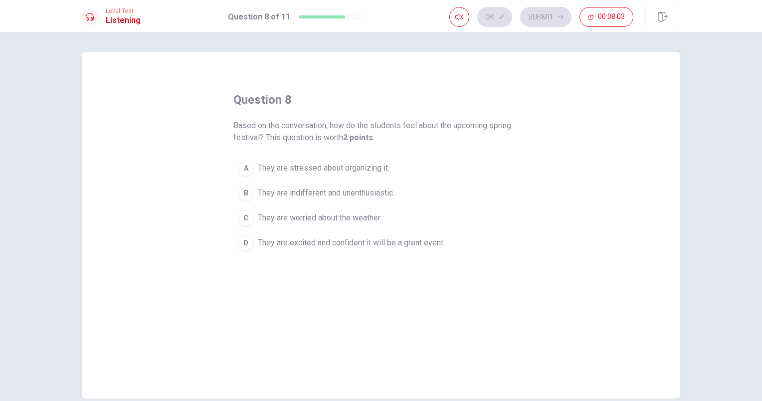
click at [298, 242] on span "They are excited and confident it will be a great event." at bounding box center [351, 243] width 187 height 12
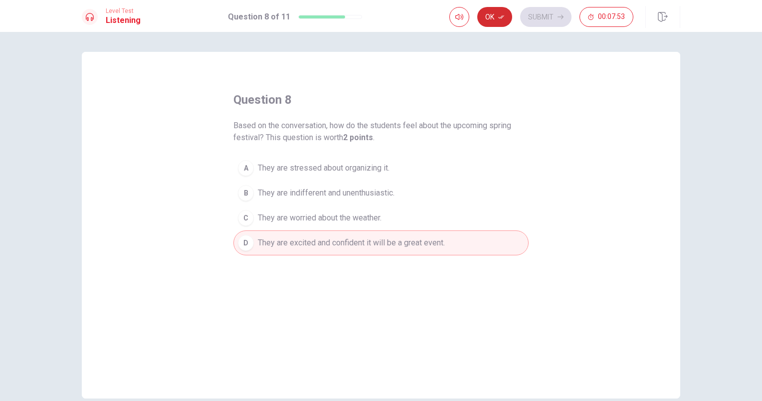
click at [493, 20] on button "Ok" at bounding box center [494, 17] width 35 height 20
click at [559, 17] on icon "button" at bounding box center [561, 17] width 6 height 6
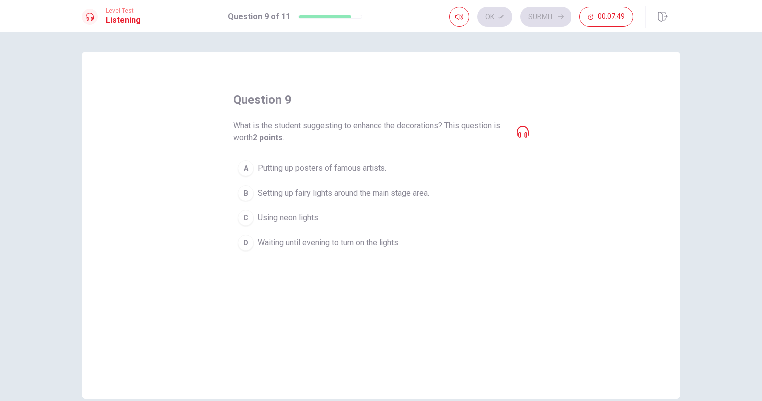
click at [377, 192] on span "Setting up fairy lights around the main stage area." at bounding box center [344, 193] width 172 height 12
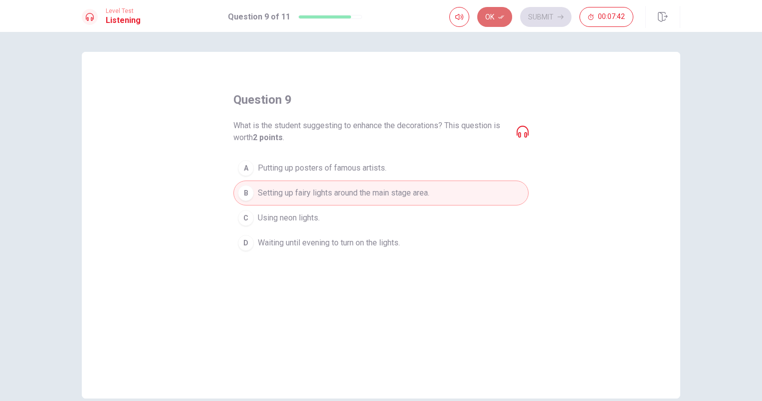
click at [504, 11] on button "Ok" at bounding box center [494, 17] width 35 height 20
click at [544, 24] on button "Submit" at bounding box center [545, 17] width 51 height 20
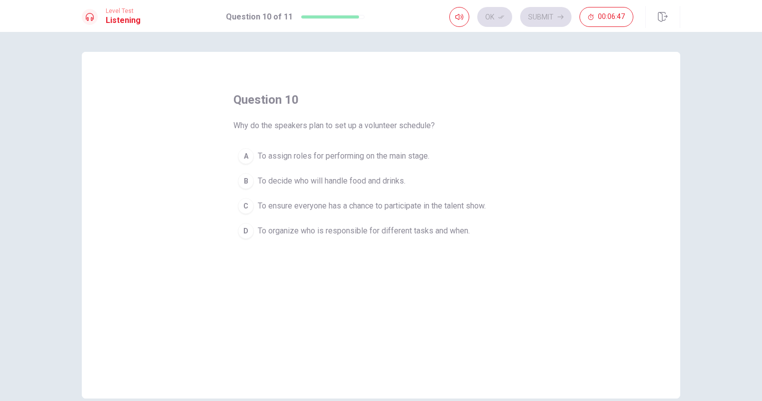
click at [416, 232] on span "To organize who is responsible for different tasks and when." at bounding box center [364, 231] width 212 height 12
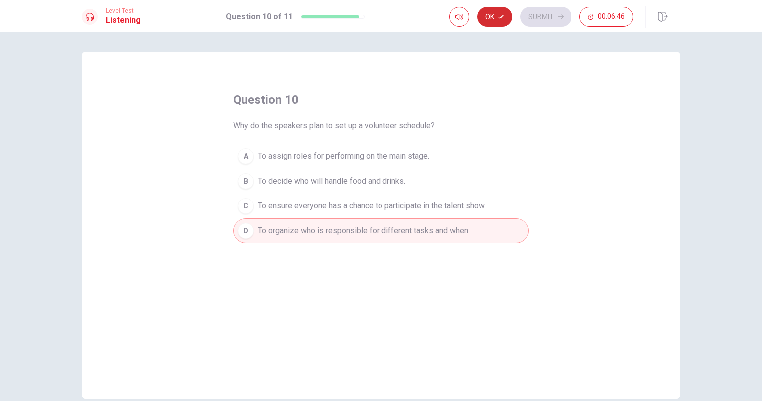
click at [493, 21] on button "Ok" at bounding box center [494, 17] width 35 height 20
click at [537, 21] on button "Submit" at bounding box center [545, 17] width 51 height 20
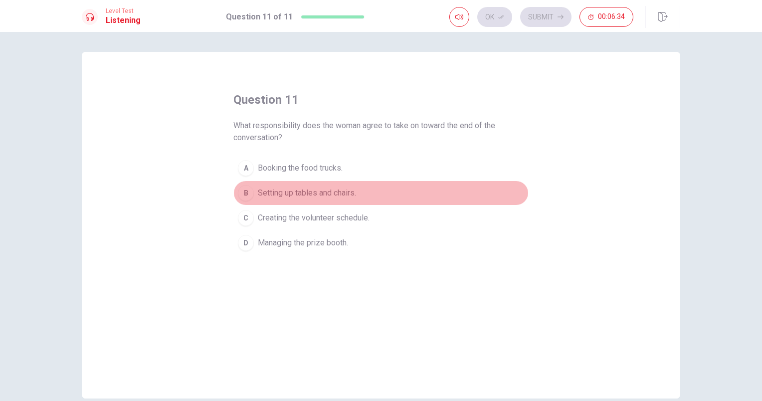
click at [315, 195] on span "Setting up tables and chairs." at bounding box center [307, 193] width 98 height 12
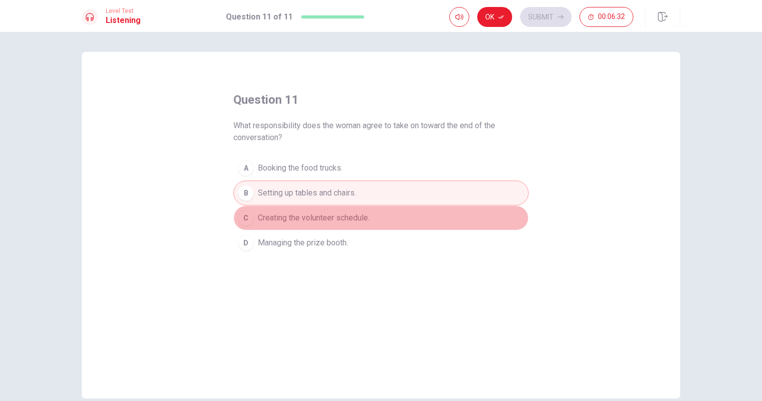
click at [300, 222] on span "Creating the volunteer schedule." at bounding box center [314, 218] width 112 height 12
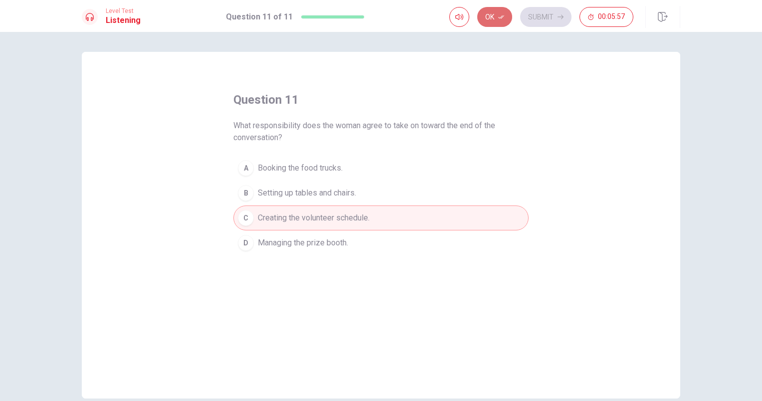
click at [497, 17] on button "Ok" at bounding box center [494, 17] width 35 height 20
click at [537, 17] on button "Submit" at bounding box center [545, 17] width 51 height 20
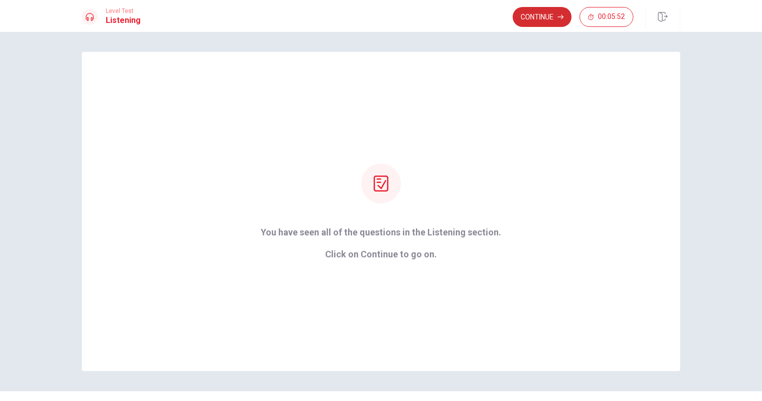
click at [541, 17] on button "Continue" at bounding box center [542, 17] width 59 height 20
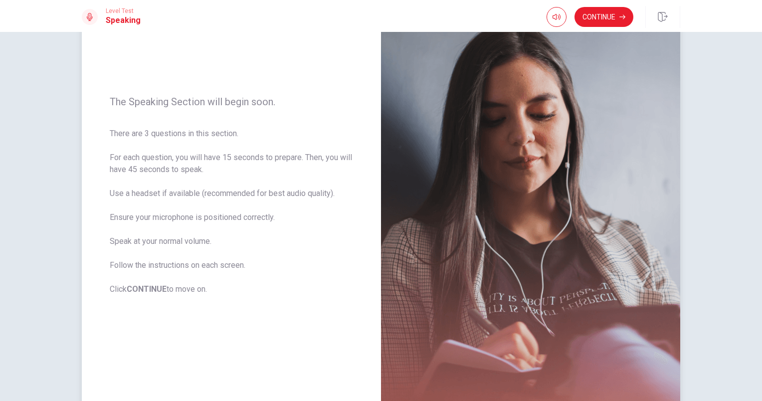
scroll to position [75, 0]
click at [613, 14] on button "Continue" at bounding box center [604, 17] width 59 height 20
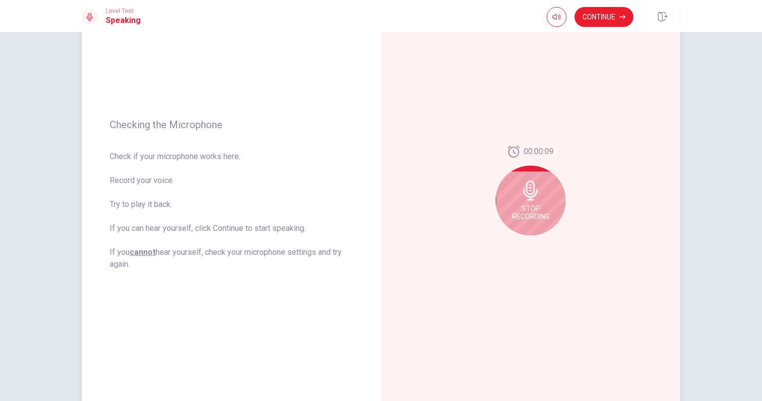
click at [523, 198] on icon at bounding box center [531, 191] width 20 height 20
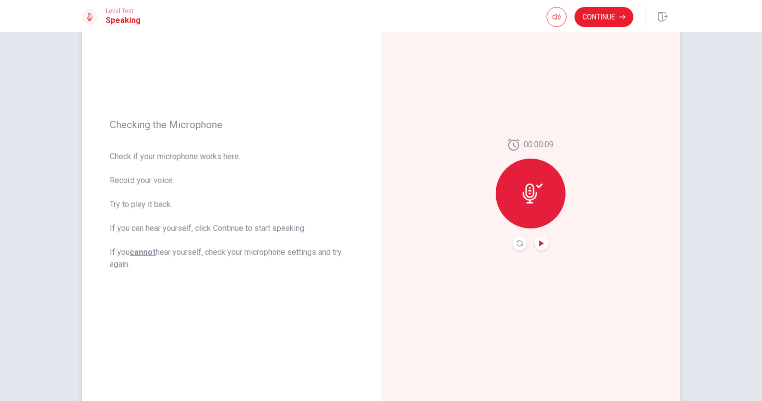
click at [540, 241] on icon "Play Audio" at bounding box center [542, 243] width 6 height 6
click at [606, 24] on button "Continue" at bounding box center [604, 17] width 59 height 20
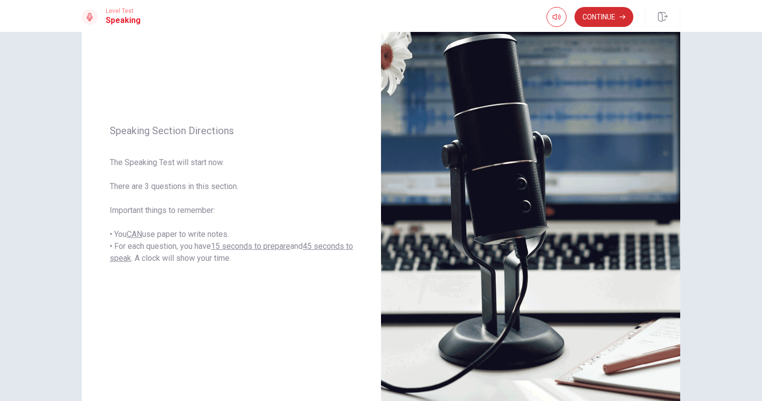
click at [606, 24] on button "Continue" at bounding box center [604, 17] width 59 height 20
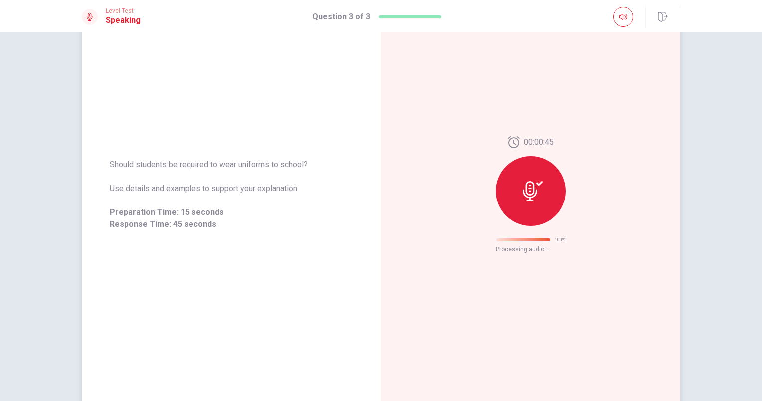
scroll to position [0, 0]
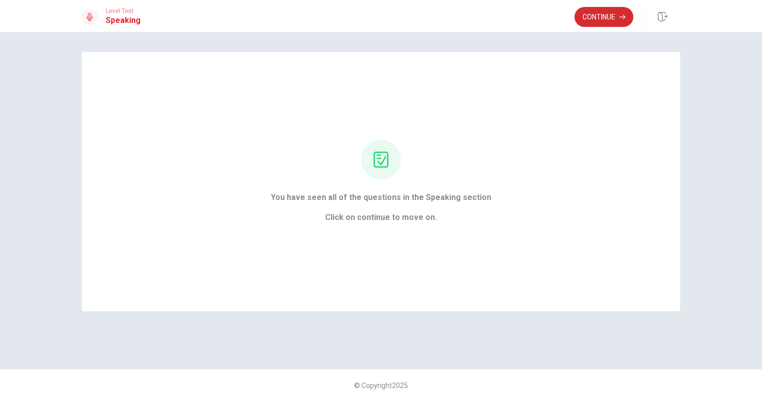
click at [603, 14] on button "Continue" at bounding box center [604, 17] width 59 height 20
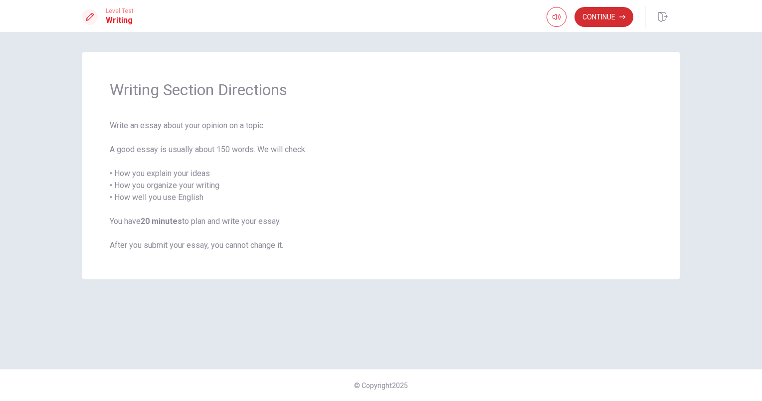
click at [605, 22] on button "Continue" at bounding box center [604, 17] width 59 height 20
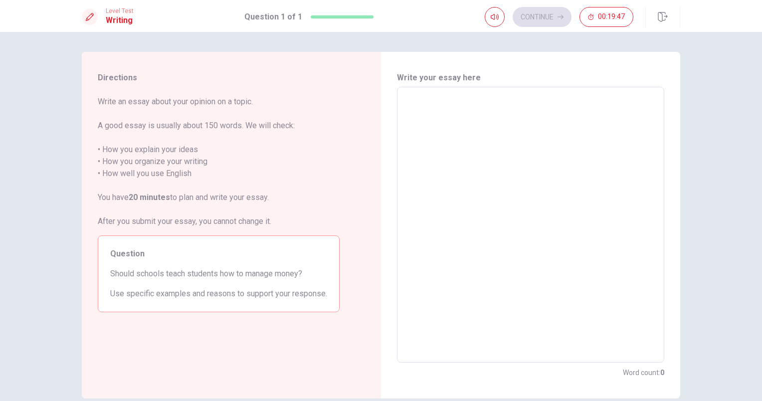
click at [421, 106] on textarea at bounding box center [530, 224] width 253 height 259
type textarea "y"
type textarea "x"
type textarea "ye"
type textarea "x"
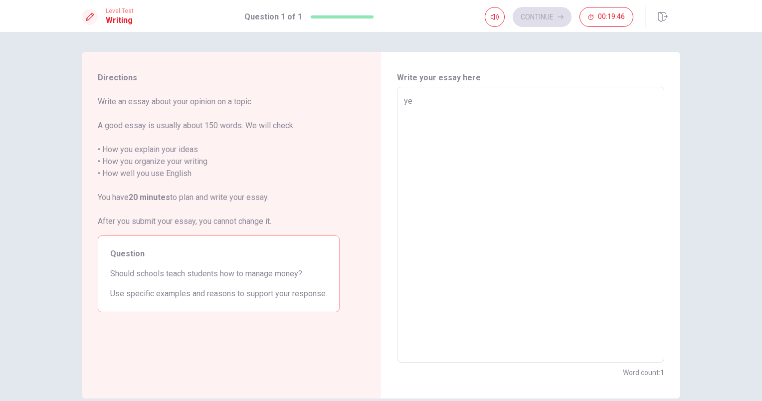
type textarea "yes"
type textarea "x"
type textarea "yes,"
type textarea "x"
type textarea "yes,"
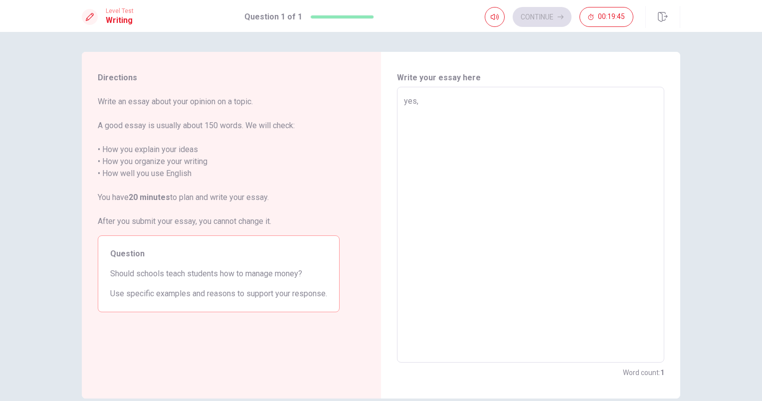
type textarea "x"
type textarea "yes, I"
type textarea "x"
type textarea "yes, I"
type textarea "x"
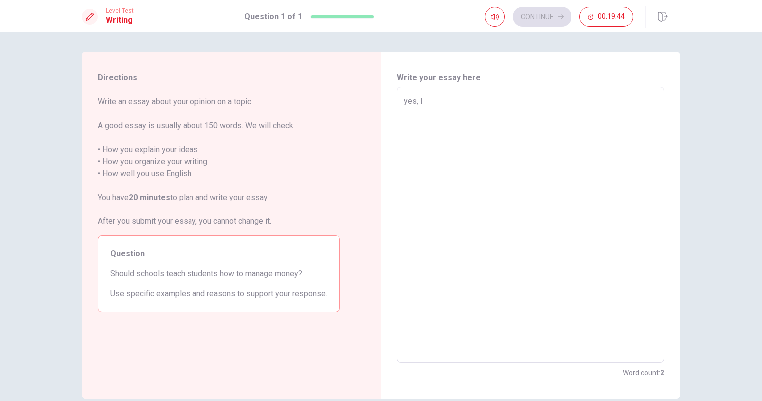
type textarea "yes, I t"
type textarea "x"
type textarea "yes, I tj"
type textarea "x"
type textarea "yes, I t"
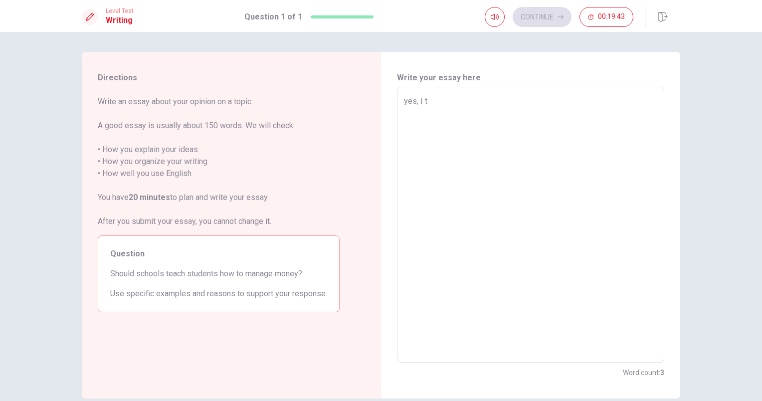
type textarea "x"
type textarea "yes, I th"
type textarea "x"
type textarea "yes, I thi"
type textarea "x"
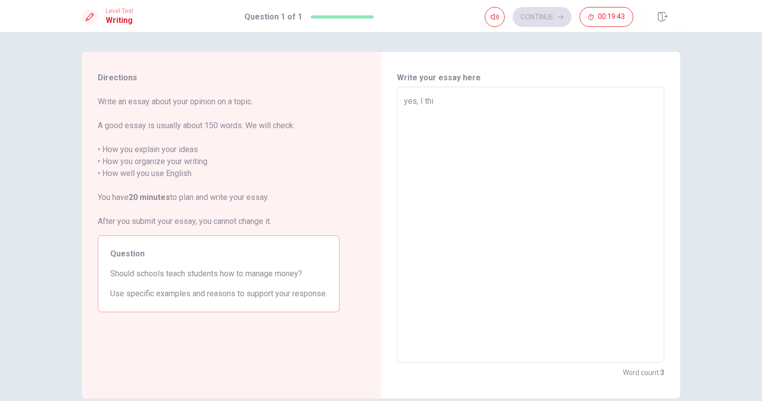
type textarea "yes, I thin"
type textarea "x"
type textarea "yes, I think"
type textarea "x"
type textarea "yes, I think"
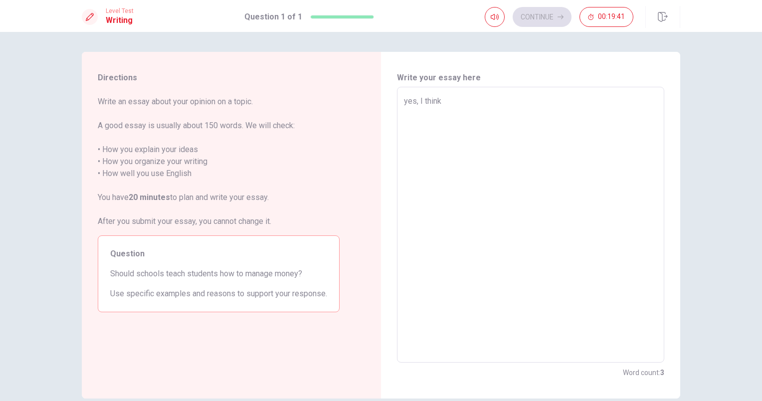
type textarea "x"
type textarea "yes, I think s"
type textarea "x"
type textarea "yes, I think sh"
type textarea "x"
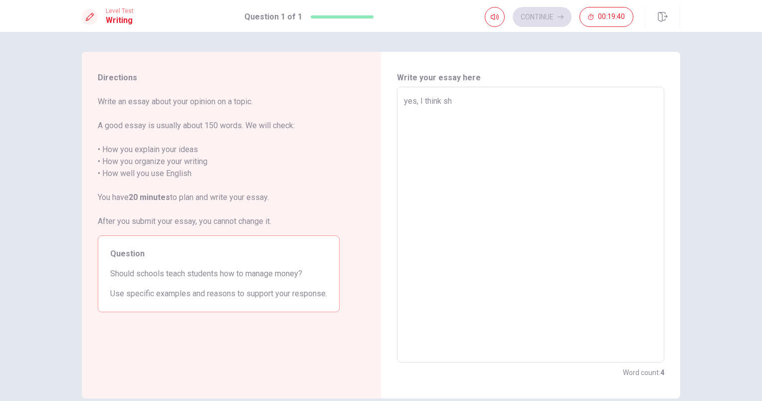
type textarea "yes, I think s"
type textarea "x"
type textarea "yes, I think sc"
type textarea "x"
type textarea "yes, I think sch"
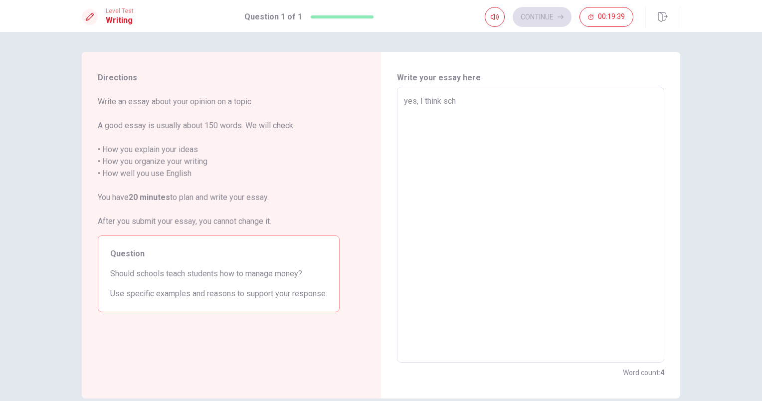
type textarea "x"
type textarea "yes, I think scho"
type textarea "x"
type textarea "yes, I think schoo"
type textarea "x"
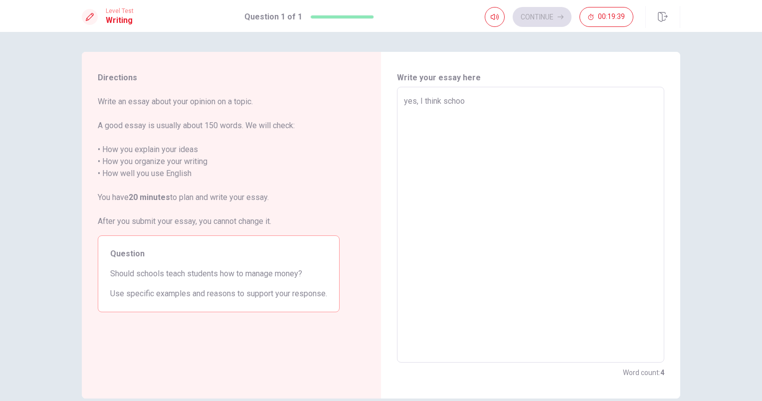
type textarea "yes, I think school"
type textarea "x"
type textarea "yes, I think schools"
type textarea "x"
type textarea "yes, I think schools"
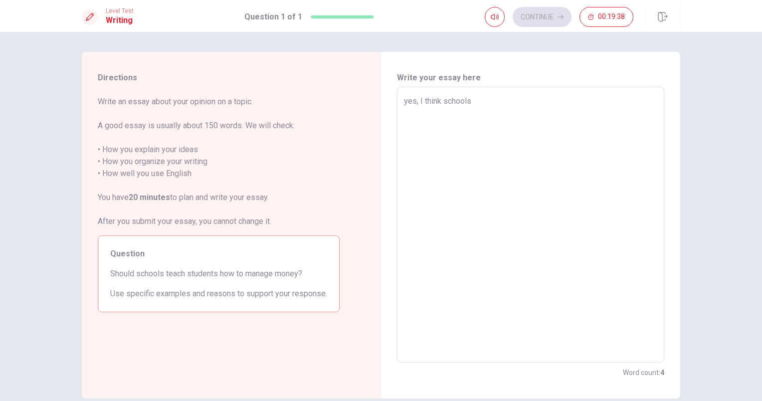
type textarea "x"
type textarea "yes, I think schools c"
type textarea "x"
type textarea "yes, I think schools"
type textarea "x"
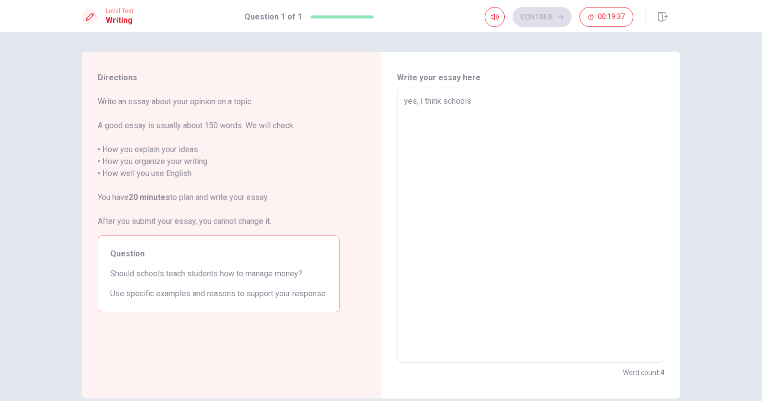
type textarea "yes, I think schools s"
type textarea "x"
type textarea "yes, I think schools sh"
type textarea "x"
type textarea "yes, I think schools sho"
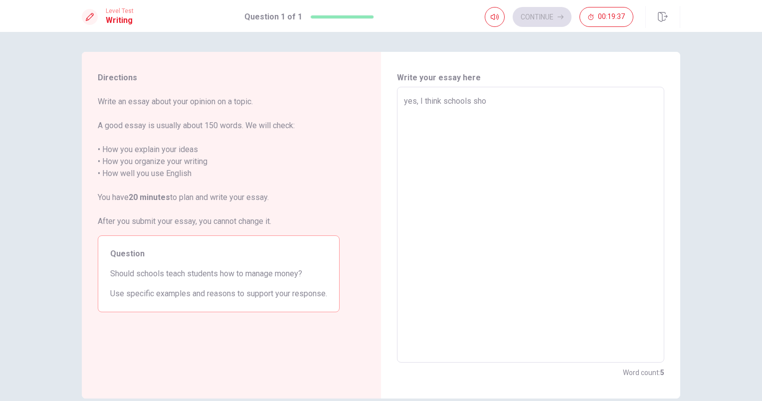
type textarea "x"
type textarea "yes, I think schools shou"
type textarea "x"
type textarea "yes, I think schools shoul"
type textarea "x"
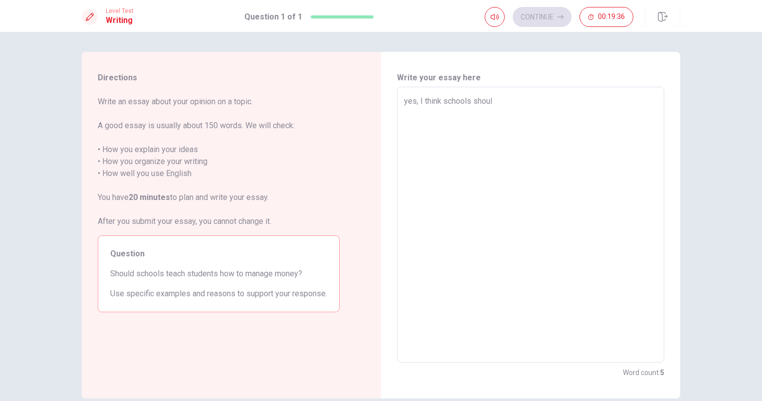
type textarea "yes, I think schools should"
type textarea "x"
type textarea "yes, I think schools should"
type textarea "x"
type textarea "yes, I think schools should t"
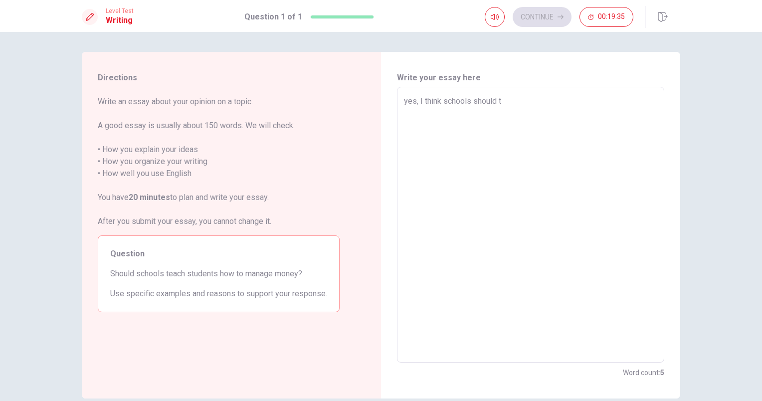
type textarea "x"
type textarea "yes, I think schools should te"
type textarea "x"
type textarea "yes, I think schools should tea"
type textarea "x"
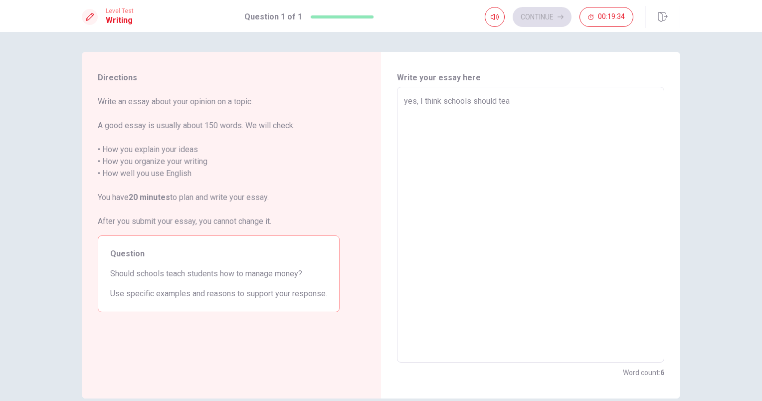
type textarea "yes, I think schools should teac"
type textarea "x"
type textarea "yes, I think schools should teach"
type textarea "x"
type textarea "yes, I think schools should teache"
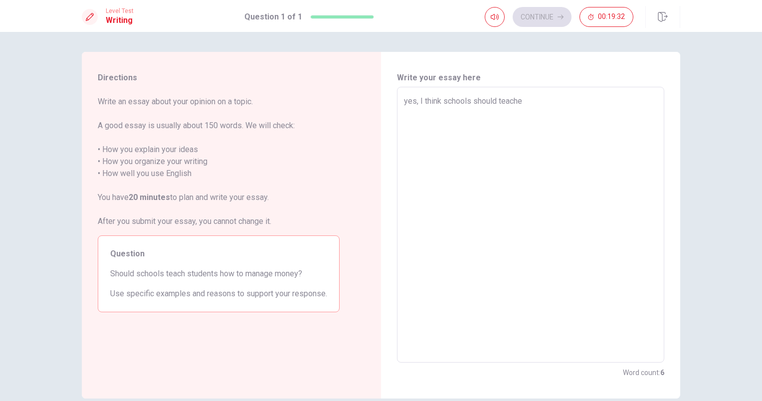
type textarea "x"
type textarea "yes, I think schools should teaches"
type textarea "x"
type textarea "yes, I think schools should teaches"
type textarea "x"
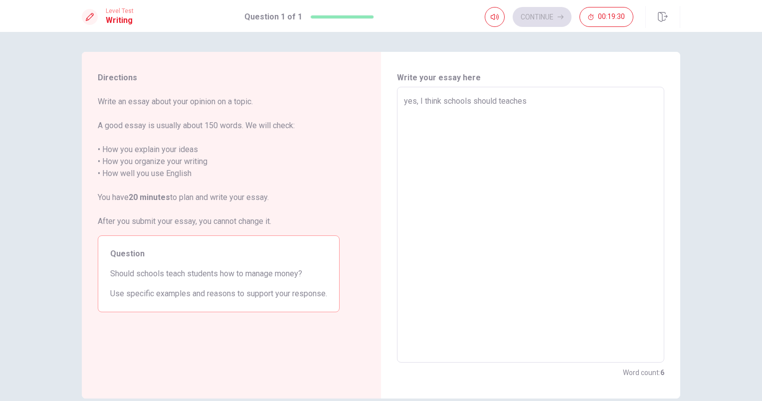
type textarea "yes, I think schools should teaches s"
type textarea "x"
type textarea "yes, I think schools should teaches st"
type textarea "x"
type textarea "yes, I think schools should teaches sty"
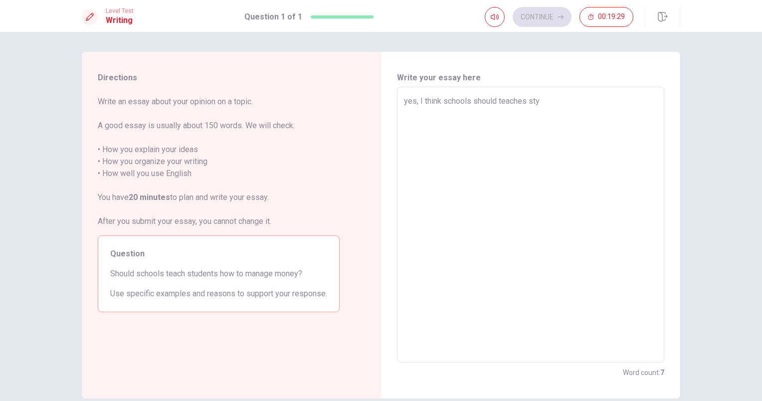
type textarea "x"
type textarea "yes, I think schools should teaches st"
type textarea "x"
type textarea "yes, I think schools should teaches stu"
type textarea "x"
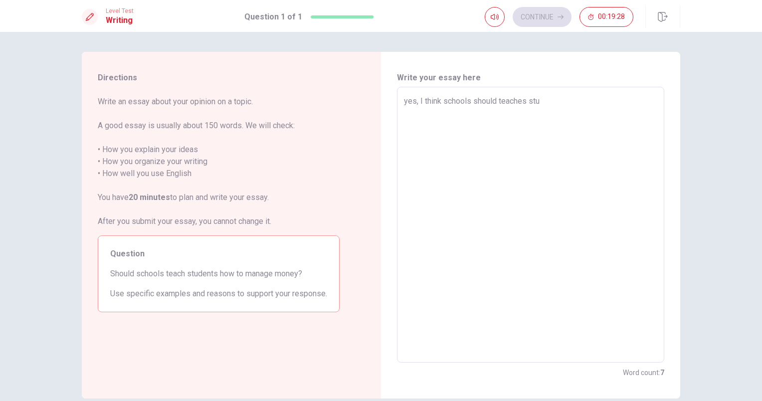
type textarea "yes, I think schools should teaches stud"
type textarea "x"
type textarea "yes, I think schools should teaches stude"
type textarea "x"
type textarea "yes, I think schools should teaches studen"
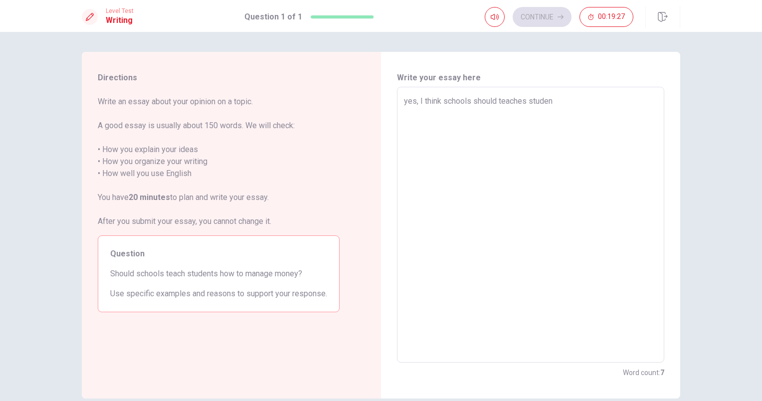
type textarea "x"
type textarea "yes, I think schools should teaches student"
type textarea "x"
type textarea "yes, I think schools should teaches students"
type textarea "x"
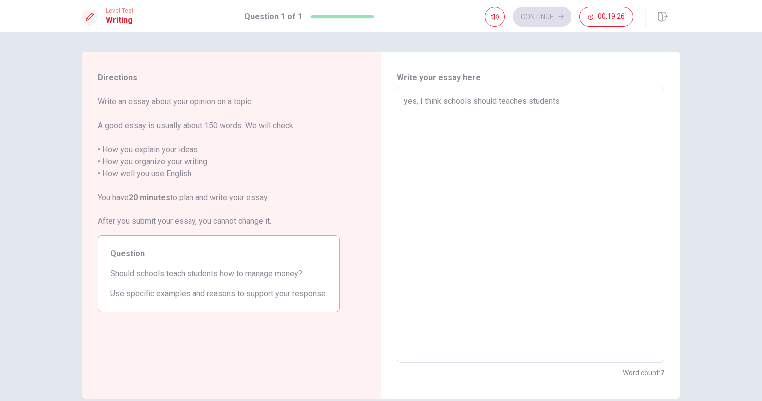
type textarea "yes, I think schools should teaches students"
type textarea "x"
type textarea "yes, I think schools should teaches students h"
type textarea "x"
type textarea "yes, I think schools should teaches students ho"
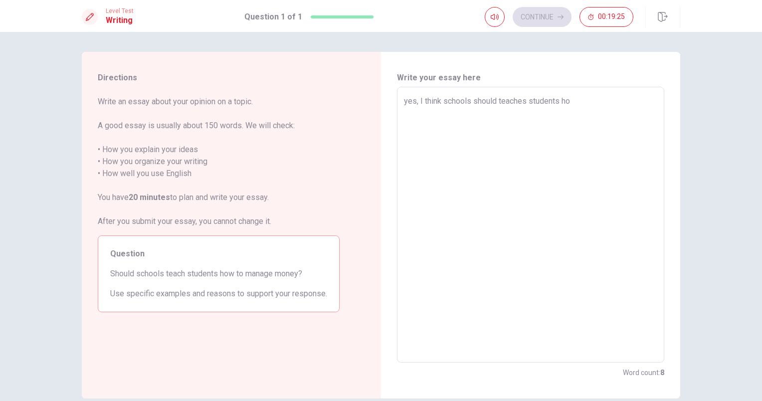
type textarea "x"
type textarea "yes, I think schools should teaches students how"
type textarea "x"
type textarea "yes, I think schools should teaches students how"
type textarea "x"
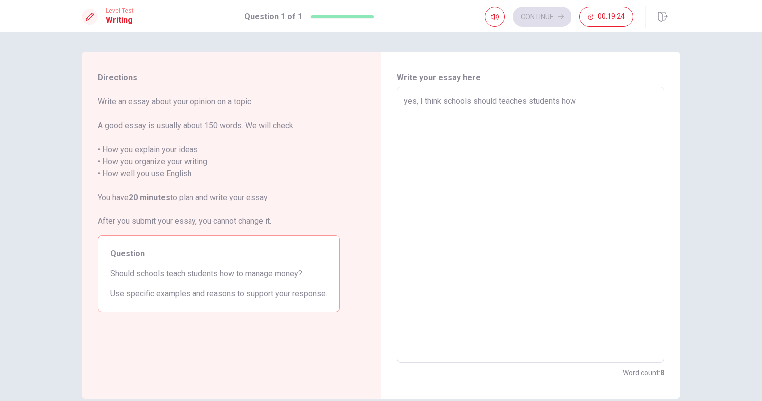
type textarea "yes, I think schools should teaches students how t"
type textarea "x"
type textarea "yes, I think schools should teaches students how to"
type textarea "x"
type textarea "yes, I think schools should teaches students how to"
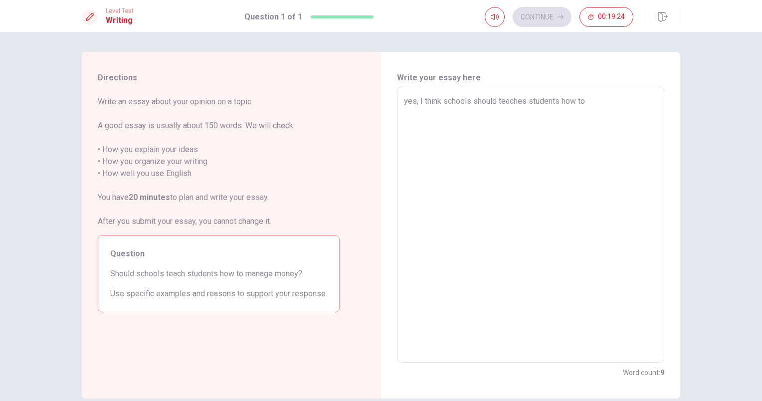
type textarea "x"
type textarea "yes, I think schools should teaches students how to n"
type textarea "x"
type textarea "yes, I think schools should teaches students how to"
type textarea "x"
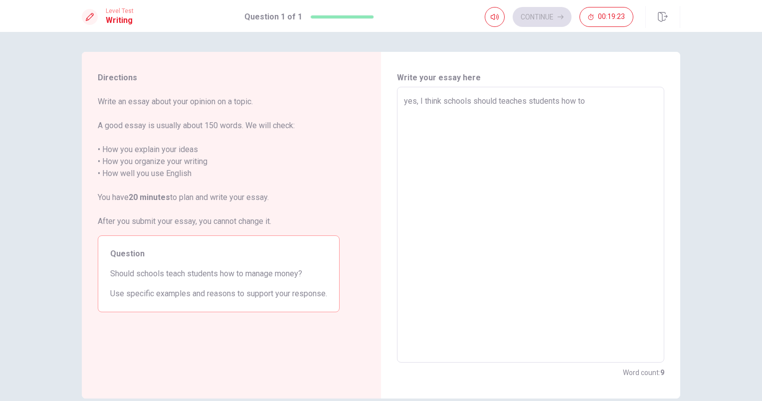
type textarea "yes, I think schools should teaches students how to m"
type textarea "x"
type textarea "yes, I think schools should teaches students how to ma"
type textarea "x"
type textarea "yes, I think schools should teaches students how to mam"
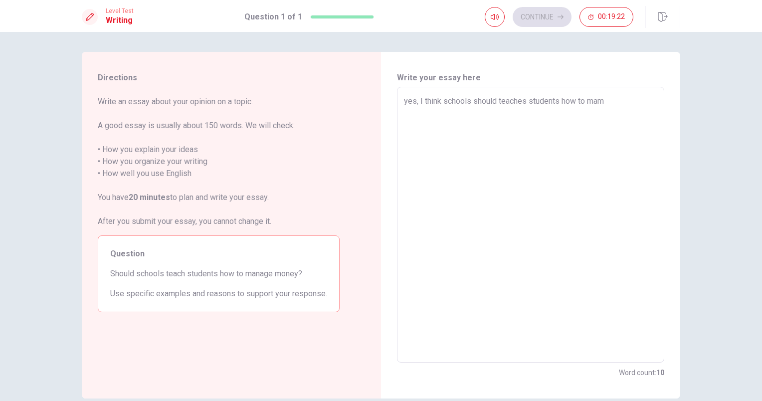
type textarea "x"
type textarea "yes, I think schools should teaches students how to ma"
type textarea "x"
type textarea "yes, I think schools should teaches students how to man"
type textarea "x"
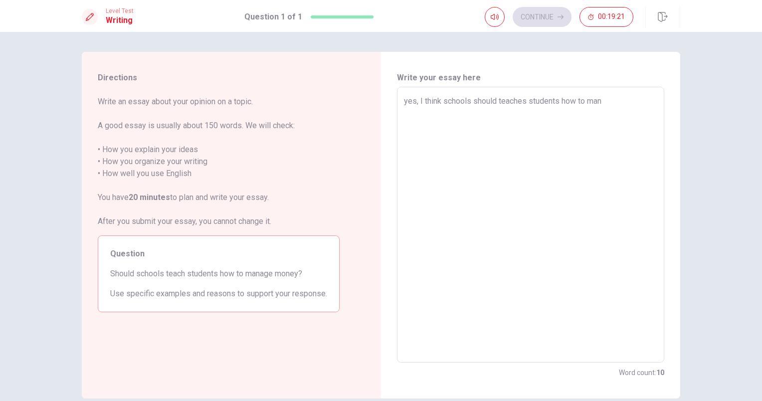
type textarea "yes, I think schools should teaches students how to mana"
type textarea "x"
type textarea "yes, I think schools should teaches students how to [GEOGRAPHIC_DATA]"
type textarea "x"
type textarea "yes, I think schools should teaches students how to manage"
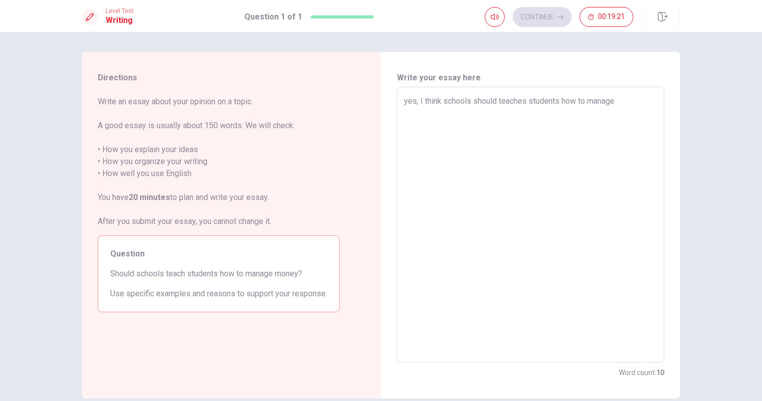
type textarea "x"
type textarea "yes, I think schools should teaches students how to manage"
type textarea "x"
type textarea "yes, I think schools should teaches students how to manage m"
type textarea "x"
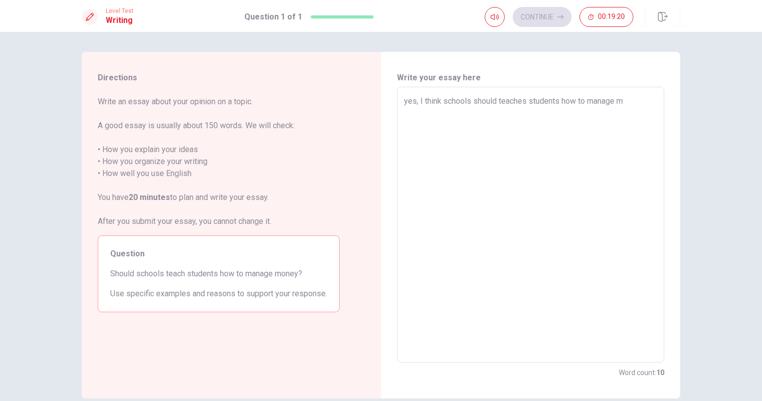
type textarea "yes, I think schools should teaches students how to manage mo"
type textarea "x"
type textarea "yes, I think schools should teaches students how to manage mon"
type textarea "x"
type textarea "yes, I think schools should teaches students how to manage mone"
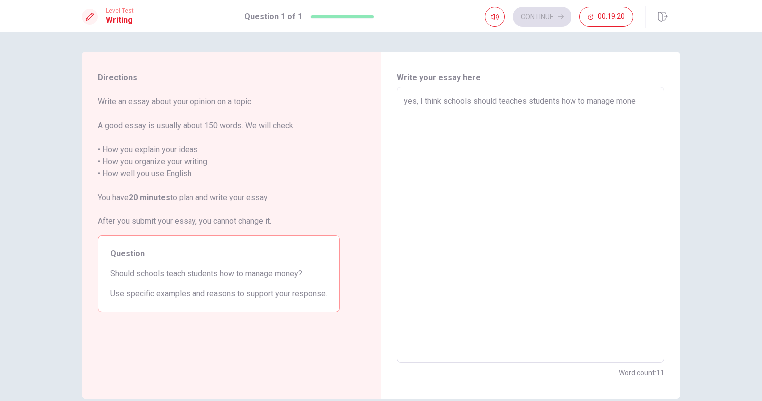
type textarea "x"
type textarea "yes, I think schools should teaches students how to manage [PERSON_NAME]"
type textarea "x"
type textarea "yes, I think schools should teaches students how to manage mone"
type textarea "x"
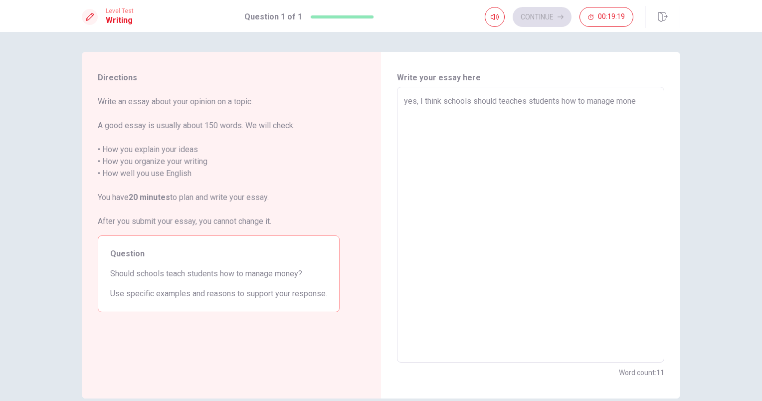
type textarea "yes, I think schools should teaches students how to manage money"
type textarea "x"
type textarea "yes, I think schools should teaches students how to manage money."
type textarea "x"
type textarea "yes, I think schools should teaches students how to manage money."
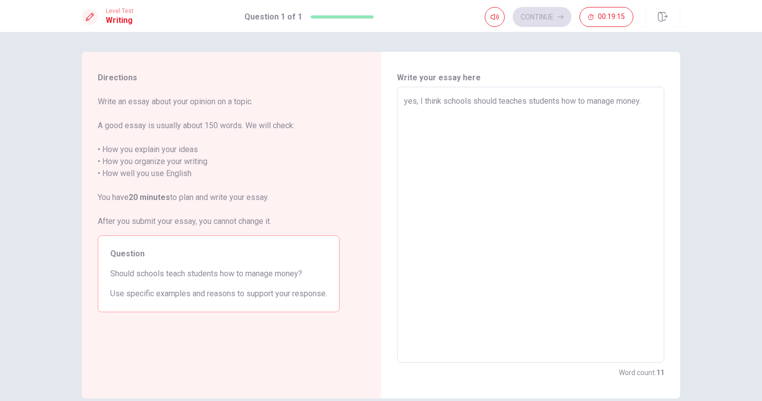
type textarea "x"
type textarea "yes, I think schools should teaches students how to manage money. I"
type textarea "x"
type textarea "yes, I think schools should teaches students how to manage money. If"
type textarea "x"
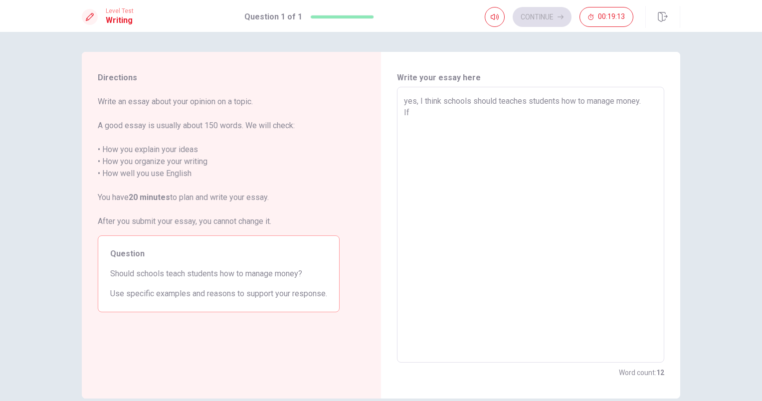
type textarea "yes, I think schools should teaches students how to manage money. If"
type textarea "x"
type textarea "yes, I think schools should teaches students how to manage money. If I"
type textarea "x"
type textarea "yes, I think schools should teaches students how to manage money. If I"
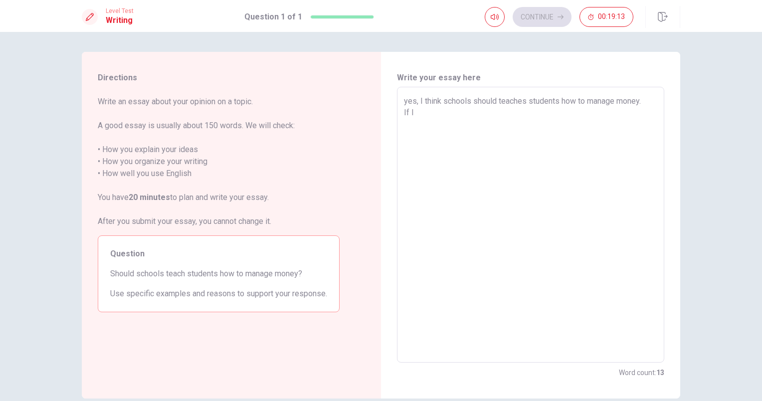
type textarea "x"
type textarea "yes, I think schools should teaches students how to manage money. If I w"
type textarea "x"
type textarea "yes, I think schools should teaches students how to manage money. If I wa"
type textarea "x"
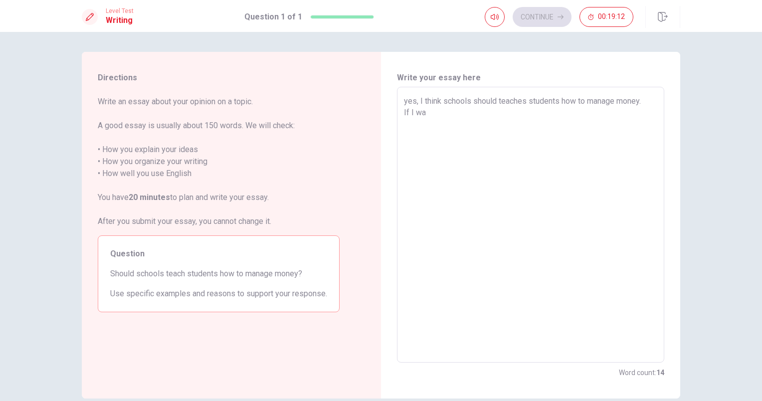
type textarea "yes, I think schools should teaches students how to manage money. If I was"
type textarea "x"
type textarea "yes, I think schools should teaches students how to manage money. If I was"
type textarea "x"
type textarea "yes, I think schools should teaches students how to manage money. If I was a"
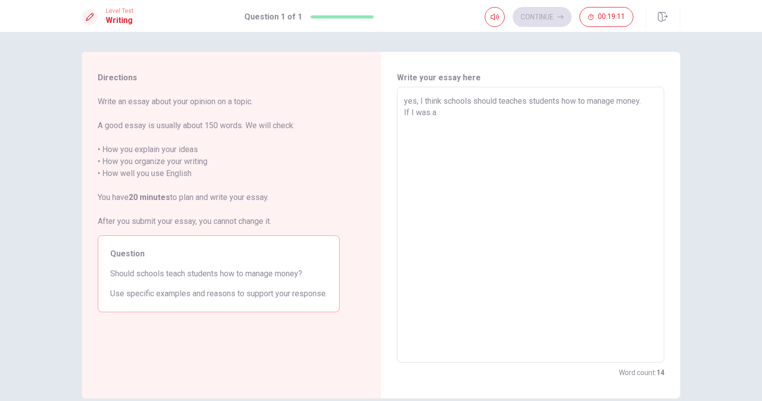
type textarea "x"
type textarea "yes, I think schools should teaches students how to manage money. If I was a"
type textarea "x"
type textarea "yes, I think schools should teaches students how to manage money. If I was a e"
type textarea "x"
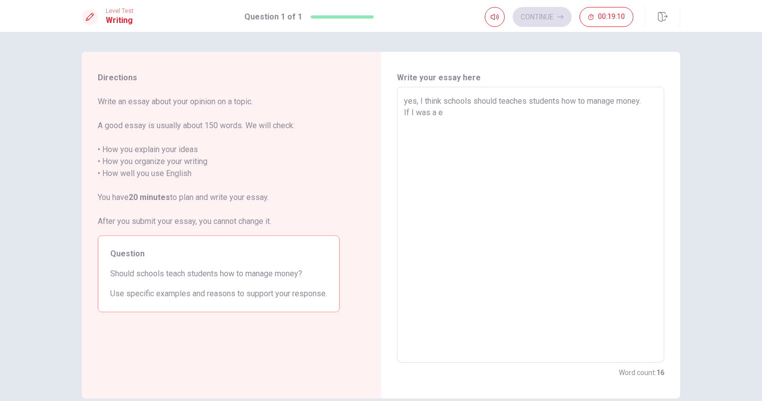
type textarea "yes, I think schools should teaches students how to manage money. If I was a el"
type textarea "x"
type textarea "yes, I think schools should teaches students how to manage money. If I was a ele"
type textarea "x"
type textarea "yes, I think schools should teaches students how to manage money. If I was a el…"
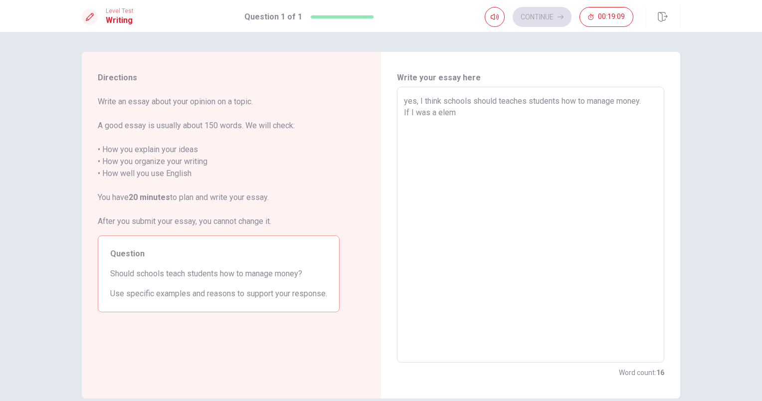
type textarea "x"
type textarea "yes, I think schools should teaches students how to manage money. If I was a el…"
type textarea "x"
type textarea "yes, I think schools should teaches students how to manage money. If I was a el…"
type textarea "x"
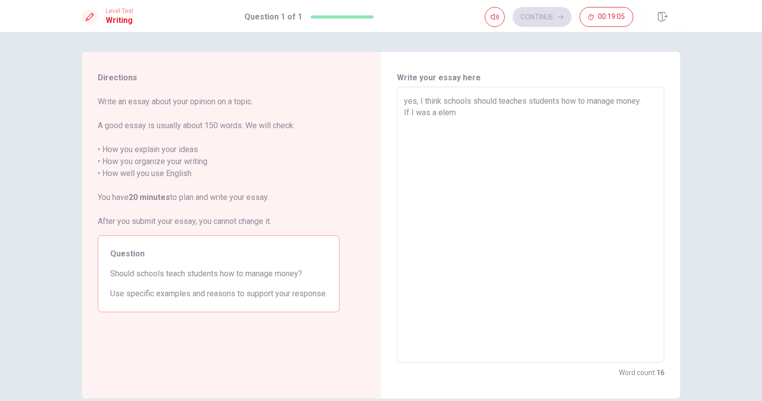
type textarea "yes, I think schools should teaches students how to manage money. If I was a el…"
type textarea "x"
type textarea "yes, I think schools should teaches students how to manage money. If I was a el…"
type textarea "x"
type textarea "yes, I think schools should teaches students how to manage money. If I was a el…"
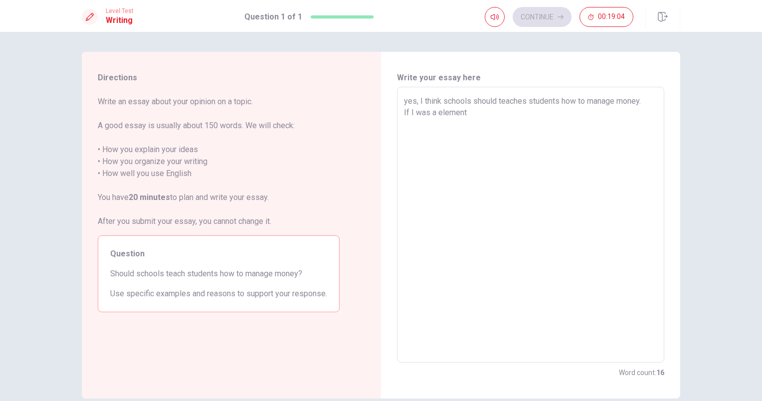
type textarea "x"
click at [407, 113] on textarea "yes, I think schools should teaches students how to manage money. If I was a el…" at bounding box center [530, 224] width 253 height 259
click at [444, 115] on textarea "yes, I think schools should teaches students how to manage money. When I was a …" at bounding box center [530, 224] width 253 height 259
click at [511, 118] on textarea "yes, I think schools should teaches students how to manage money. When I was an…" at bounding box center [530, 224] width 253 height 259
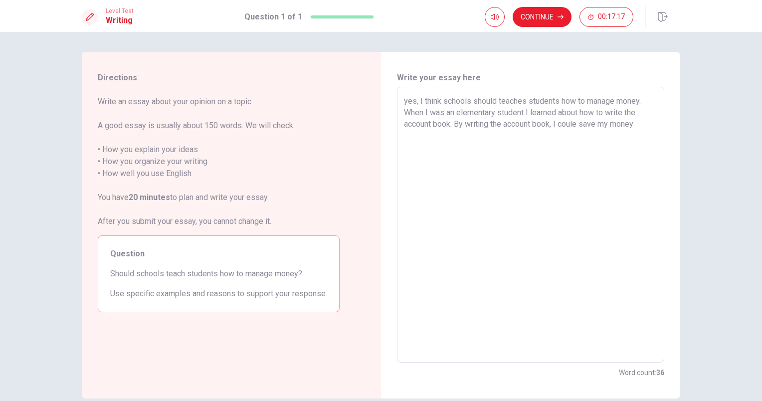
click at [580, 126] on textarea "yes, I think schools should teaches students how to manage money. When I was an…" at bounding box center [530, 224] width 253 height 259
click at [585, 137] on textarea "yes, I think schools should teaches students how to manage money. When I was an…" at bounding box center [530, 224] width 253 height 259
click at [582, 138] on textarea "yes, I think schools should teaches students how to manage money. When I was an…" at bounding box center [530, 224] width 253 height 259
click at [598, 137] on textarea "yes, I think schools should teaches students how to manage money. When I was an…" at bounding box center [530, 224] width 253 height 259
click at [630, 138] on textarea "yes, I think schools should teaches students how to manage money. When I was an…" at bounding box center [530, 224] width 253 height 259
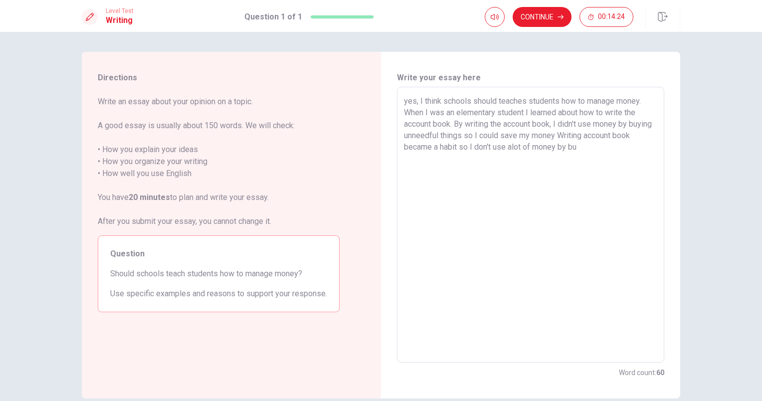
click at [575, 139] on textarea "yes, I think schools should teaches students how to manage money. When I was an…" at bounding box center [530, 224] width 253 height 259
click at [609, 138] on textarea "yes, I think schools should teaches students how to manage money. When I was an…" at bounding box center [530, 224] width 253 height 259
click at [627, 148] on textarea "yes, I think schools should teaches students how to manage money. When I was an…" at bounding box center [530, 224] width 253 height 259
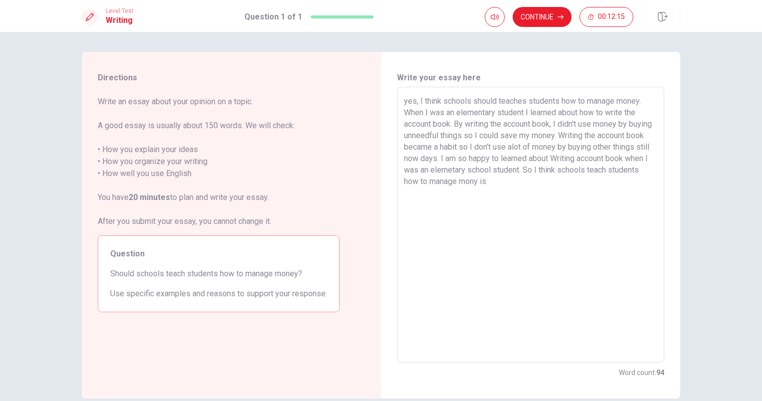
click at [400, 184] on div "yes, I think schools should teaches students how to manage money. When I was an…" at bounding box center [530, 225] width 267 height 276
click at [405, 103] on textarea "yes, I think schools should teaches students how to manage money. When I was an…" at bounding box center [530, 224] width 253 height 259
click at [521, 114] on textarea "Yes, I think schools should teaches students how to manage money. When I was an…" at bounding box center [530, 224] width 253 height 259
click at [640, 114] on textarea "Yes, I think schools should teaches students how to manage money. When I was an…" at bounding box center [530, 224] width 253 height 259
click at [501, 125] on textarea "Yes, I think schools should teaches students how to manage money. When I was an…" at bounding box center [530, 224] width 253 height 259
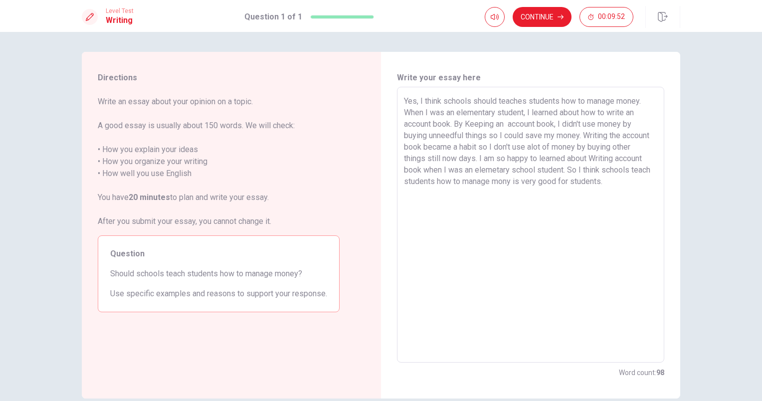
click at [463, 137] on textarea "Yes, I think schools should teaches students how to manage money. When I was an…" at bounding box center [530, 224] width 253 height 259
click at [452, 136] on textarea "Yes, I think schools should teaches students how to manage money. When I was an…" at bounding box center [530, 224] width 253 height 259
click at [456, 138] on textarea "Yes, I think schools should teaches students how to manage money. When I was an…" at bounding box center [530, 224] width 253 height 259
click at [497, 138] on textarea "Yes, I think schools should teaches students how to manage money. When I was an…" at bounding box center [530, 224] width 253 height 259
click at [633, 136] on textarea "Yes, I think schools should teaches students how to manage money. When I was an…" at bounding box center [530, 224] width 253 height 259
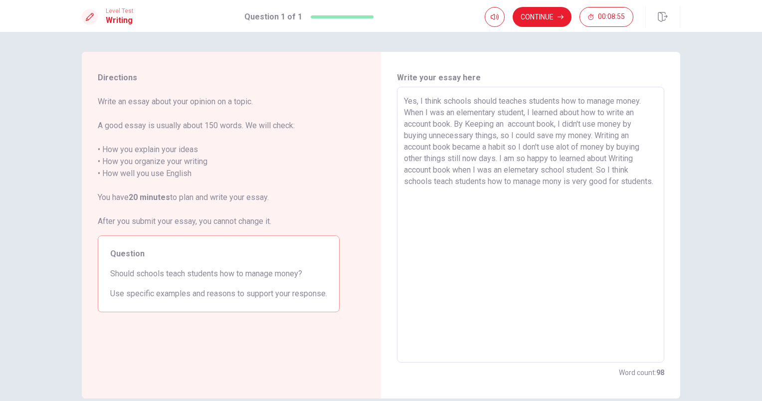
click at [507, 148] on textarea "Yes, I think schools should teaches students how to manage money. When I was an…" at bounding box center [530, 224] width 253 height 259
click at [518, 172] on textarea "Yes, I think schools should teaches students how to manage money. When I was an…" at bounding box center [530, 224] width 253 height 259
click at [643, 160] on textarea "Yes, I think schools should teaches students how to manage money. When I was an…" at bounding box center [530, 224] width 253 height 259
click at [425, 171] on textarea "Yes, I think schools should teaches students how to manage money. When I was an…" at bounding box center [530, 224] width 253 height 259
click at [639, 171] on textarea "Yes, I think schools should teaches students how to manage money. When I was an…" at bounding box center [530, 224] width 253 height 259
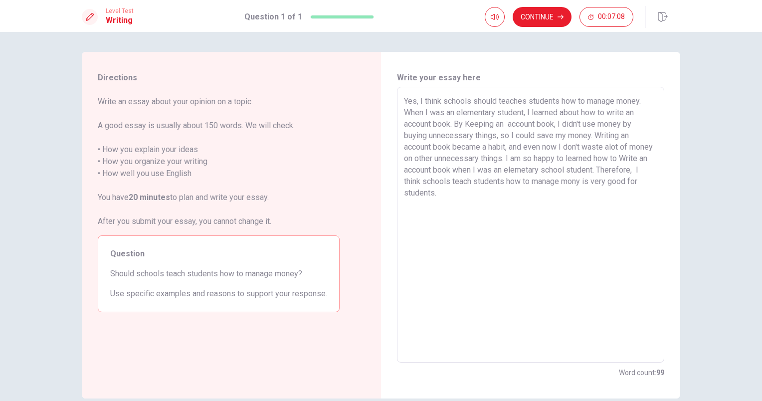
click at [473, 196] on textarea "Yes, I think schools should teaches students how to manage money. When I was an…" at bounding box center [530, 224] width 253 height 259
click at [581, 162] on textarea "Yes, I think schools should teaches students how to manage money. When I was an…" at bounding box center [530, 224] width 253 height 259
click at [469, 194] on textarea "Yes, I think schools should teaches students how to manage money. When I was an…" at bounding box center [530, 224] width 253 height 259
click at [440, 206] on textarea "Yes, I think schools should teaches students how to manage money. When I was an…" at bounding box center [530, 224] width 253 height 259
click at [509, 204] on textarea "Yes, I think schools should teaches students how to manage money. When I was an…" at bounding box center [530, 224] width 253 height 259
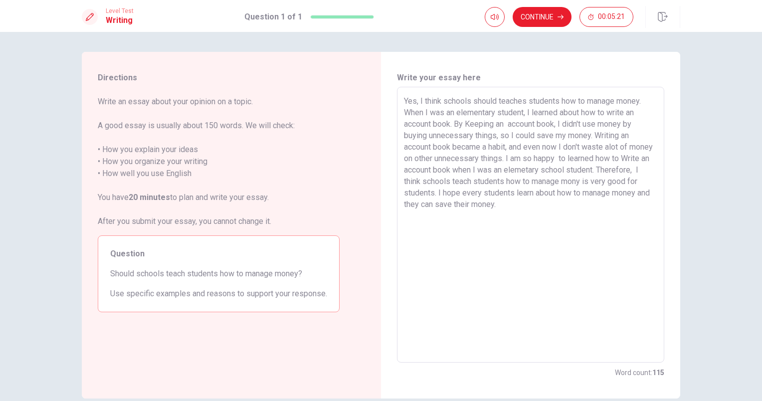
click at [536, 208] on textarea "Yes, I think schools should teaches students how to manage money. When I was an…" at bounding box center [530, 224] width 253 height 259
click at [551, 13] on button "Continue" at bounding box center [542, 17] width 59 height 20
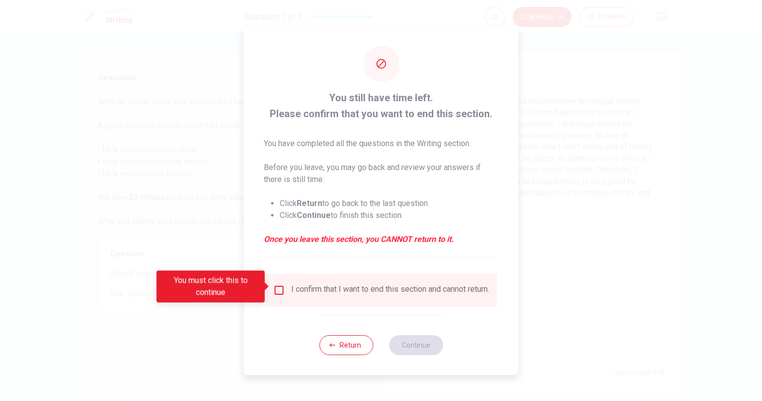
click at [341, 290] on div "I confirm that I want to end this section and cannot return." at bounding box center [390, 290] width 198 height 12
click at [278, 290] on input "You must click this to continue" at bounding box center [279, 290] width 12 height 12
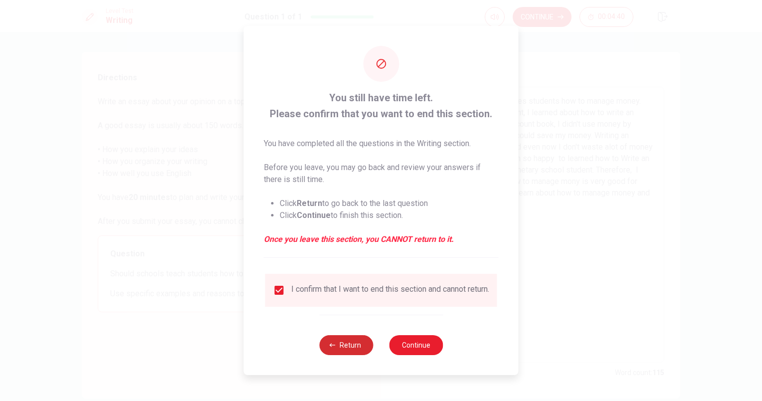
click at [347, 353] on button "Return" at bounding box center [346, 345] width 54 height 20
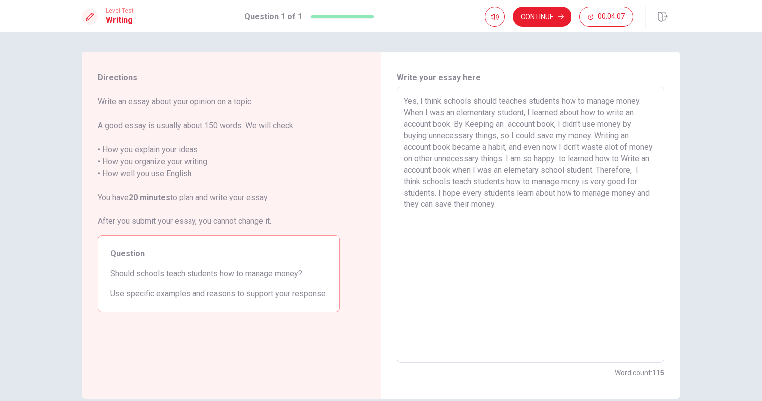
click at [464, 196] on textarea "Yes, I think schools should teaches students how to manage money. When I was an…" at bounding box center [530, 224] width 253 height 259
click at [545, 221] on textarea "Yes, I think schools should teaches students how to manage money. When I was an…" at bounding box center [530, 224] width 253 height 259
click at [439, 219] on textarea "Yes, I think schools should teaches students how to manage money. When I was an…" at bounding box center [530, 224] width 253 height 259
click at [437, 217] on textarea "Yes, I think schools should teaches students how to manage money. When I was an…" at bounding box center [530, 224] width 253 height 259
drag, startPoint x: 483, startPoint y: 217, endPoint x: 427, endPoint y: 214, distance: 55.9
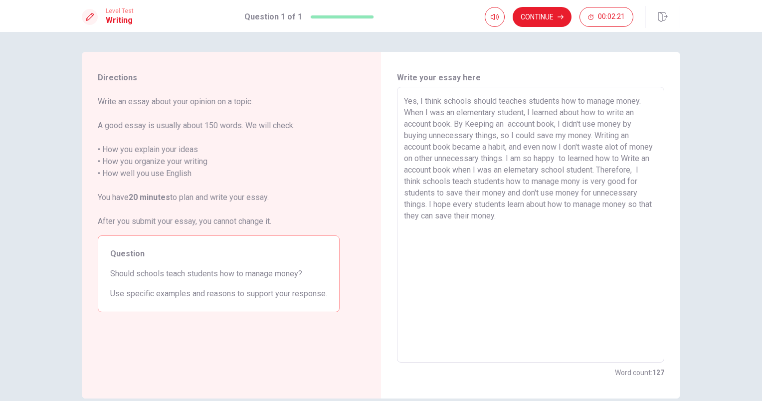
click at [427, 214] on textarea "Yes, I think schools should teaches students how to manage money. When I was an…" at bounding box center [530, 224] width 253 height 259
click at [539, 19] on button "Continue" at bounding box center [542, 17] width 59 height 20
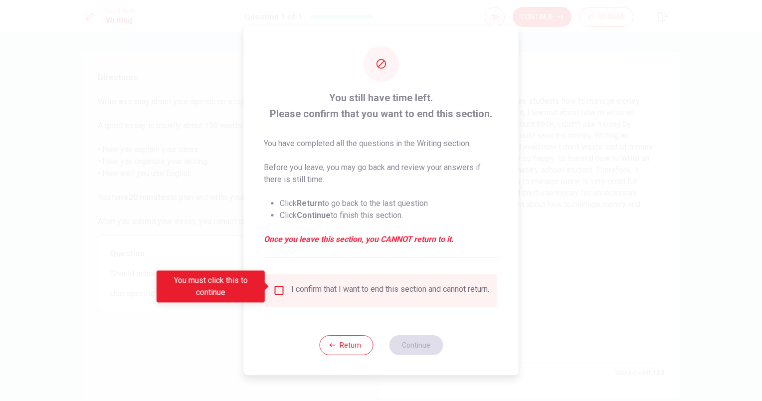
click at [319, 284] on div "I confirm that I want to end this section and cannot return." at bounding box center [390, 290] width 198 height 12
click at [270, 288] on span at bounding box center [267, 286] width 5 height 8
click at [281, 288] on input "You must click this to continue" at bounding box center [279, 290] width 12 height 12
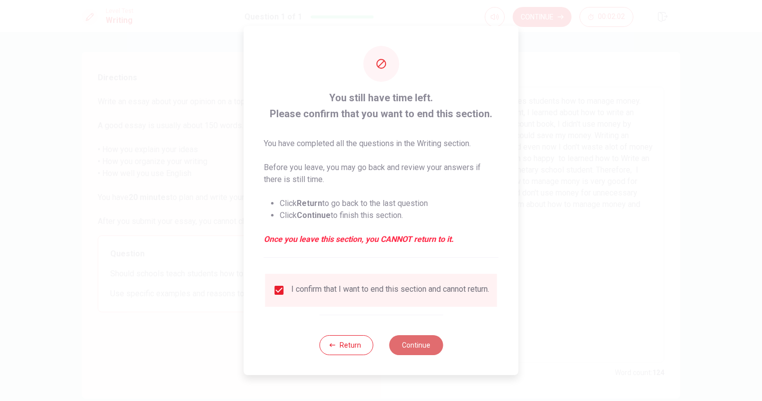
click at [425, 350] on button "Continue" at bounding box center [416, 345] width 54 height 20
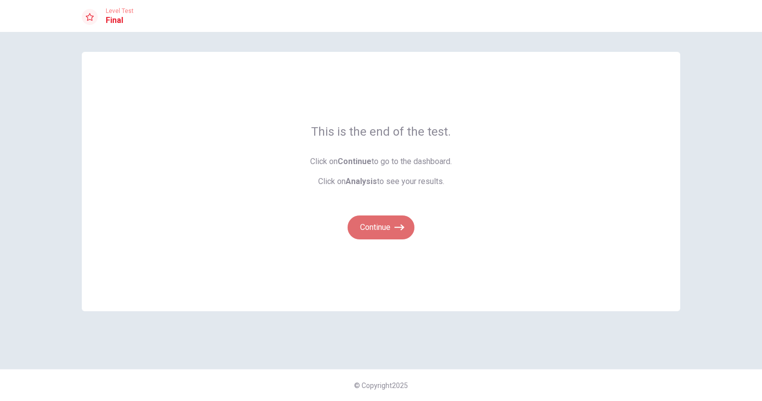
click at [387, 229] on button "Continue" at bounding box center [381, 228] width 67 height 24
